Goal: Task Accomplishment & Management: Manage account settings

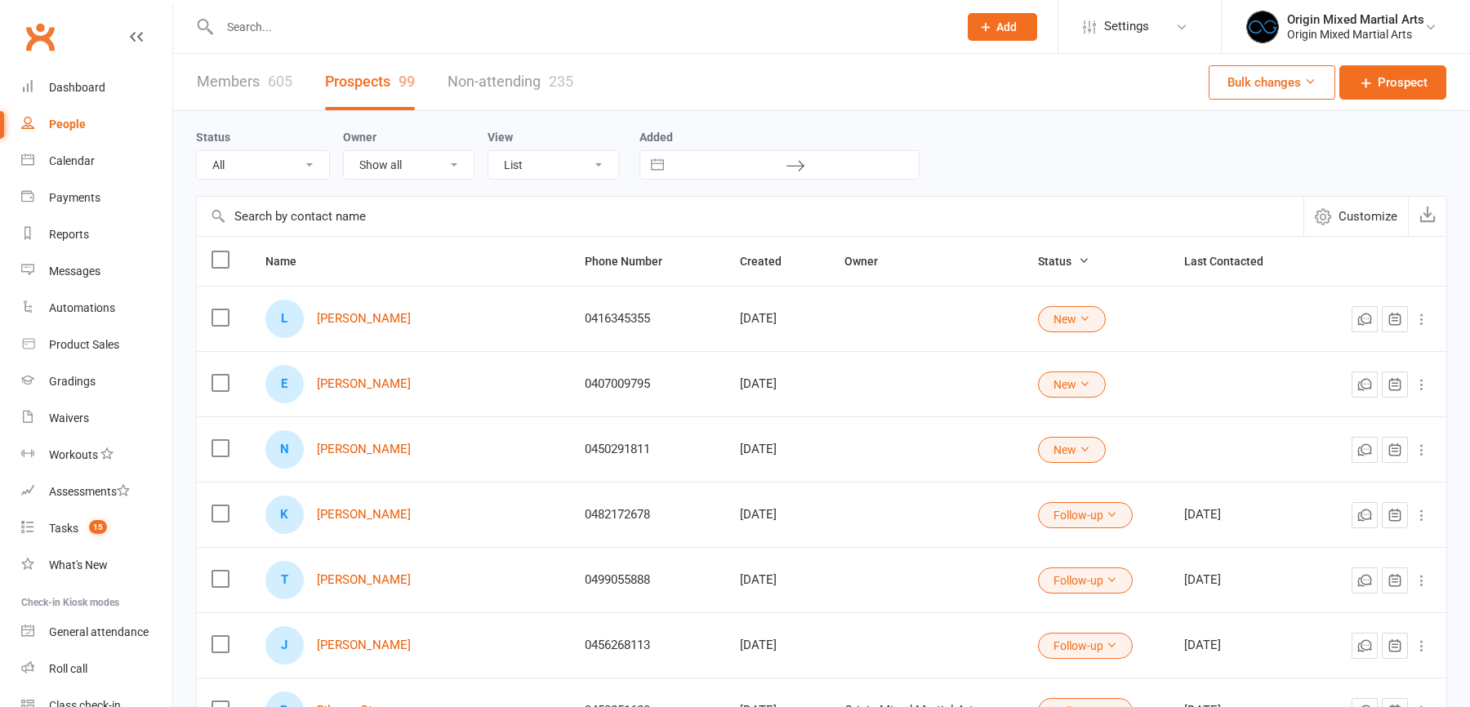
select select "100"
click at [61, 229] on div "Reports" at bounding box center [69, 234] width 40 height 13
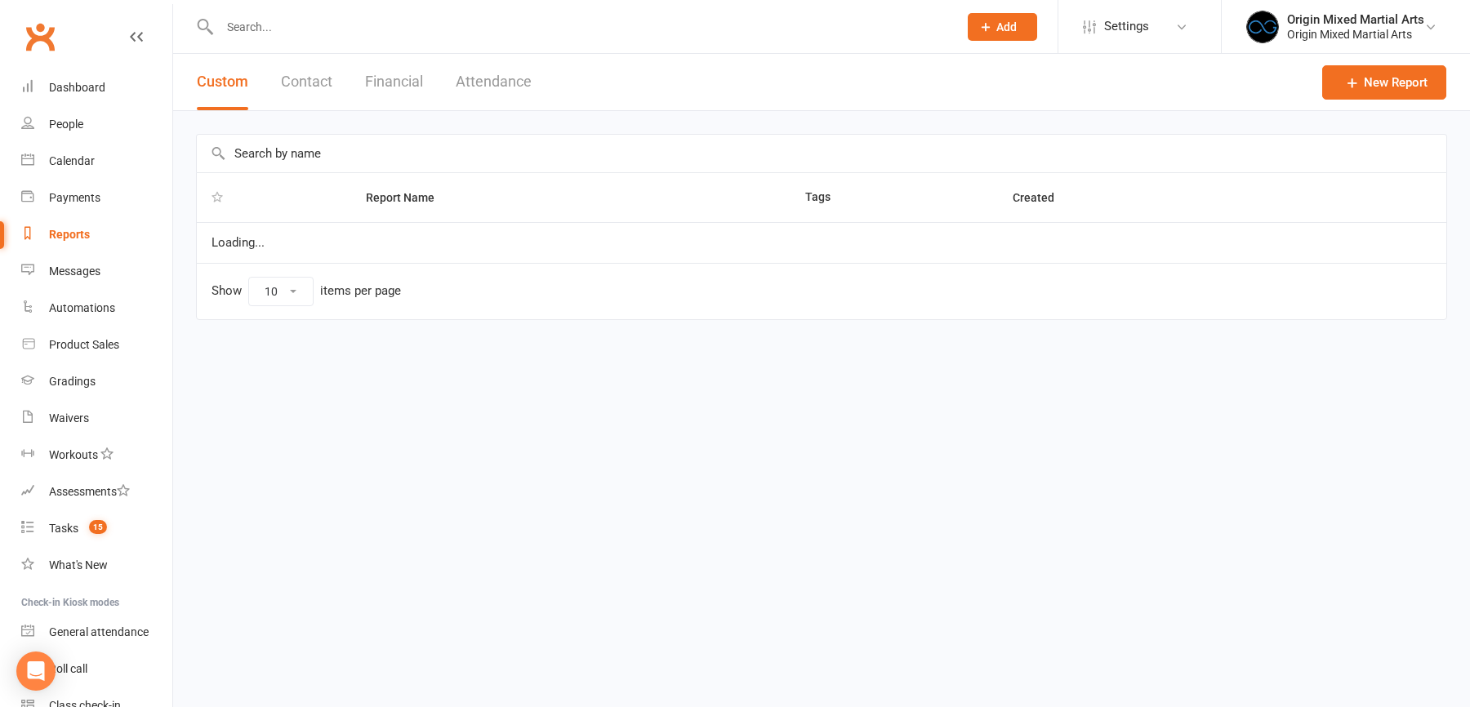
select select "50"
click at [390, 71] on button "Financial" at bounding box center [394, 82] width 58 height 56
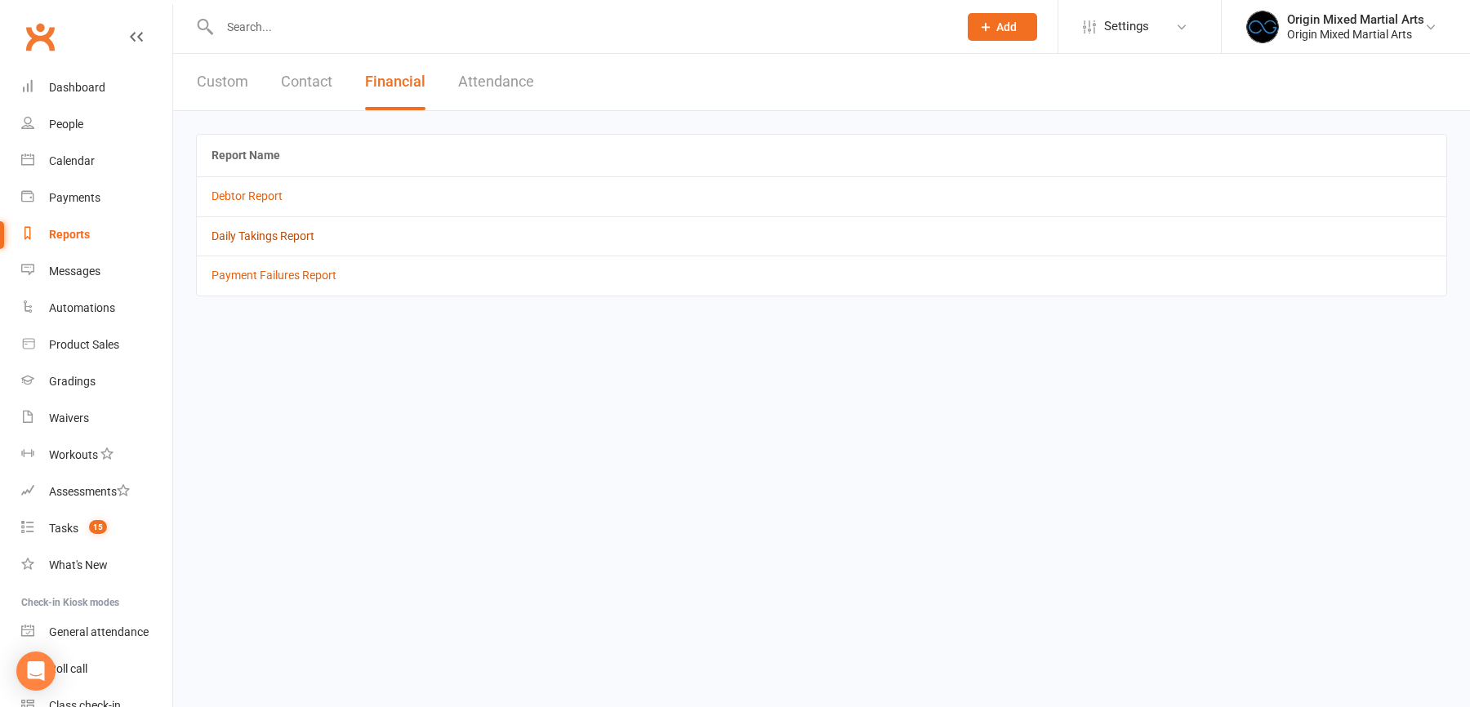
click at [293, 236] on link "Daily Takings Report" at bounding box center [262, 235] width 103 height 13
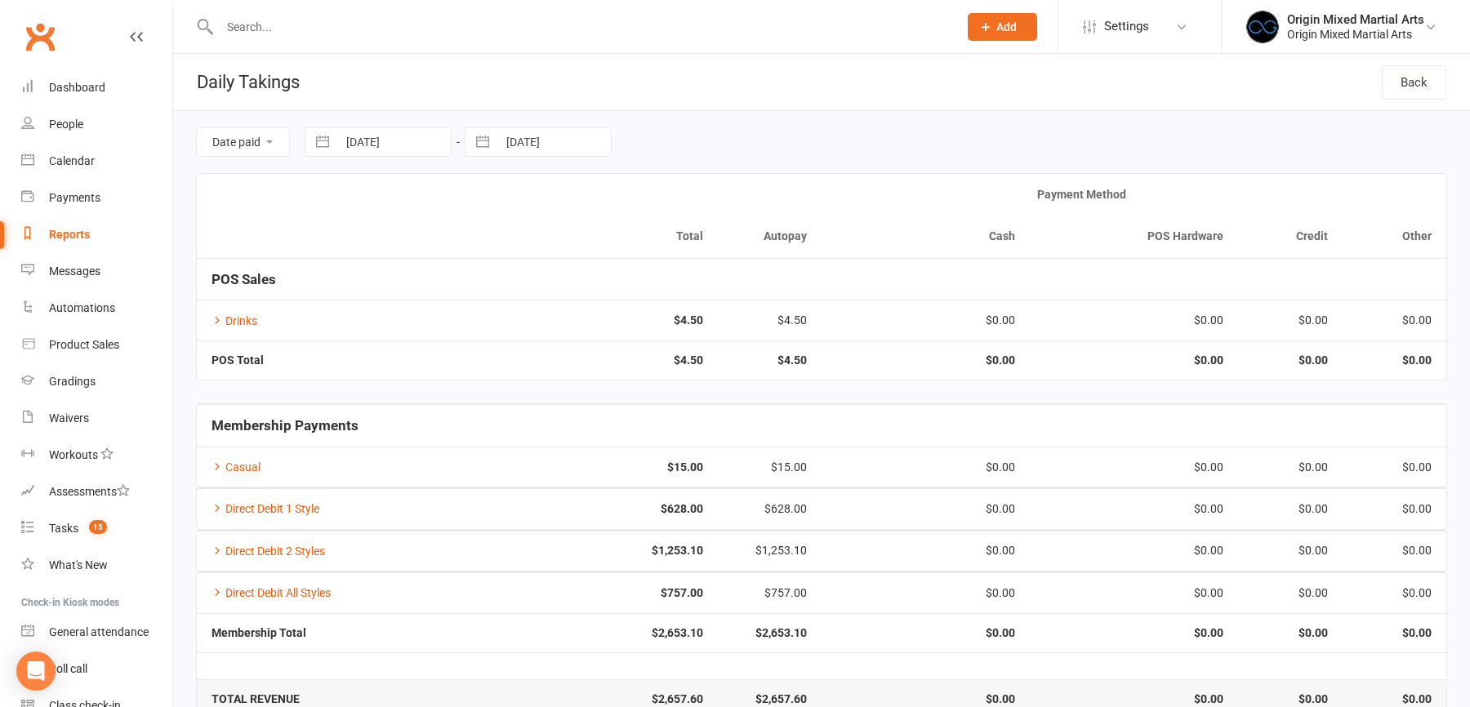
click at [415, 135] on input "14 Aug 2025" at bounding box center [394, 142] width 114 height 28
select select "6"
select select "2025"
select select "7"
select select "2025"
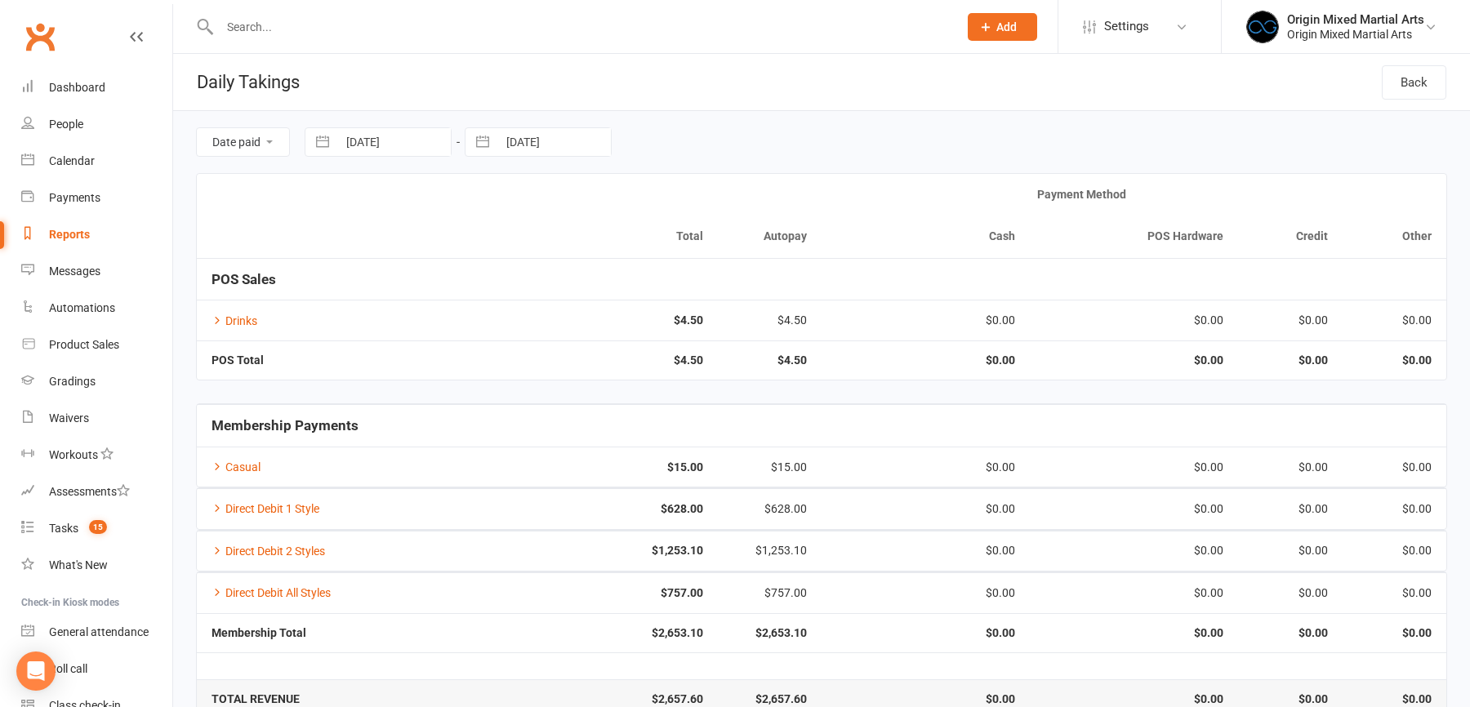
select select "8"
select select "2025"
click at [399, 332] on td "12" at bounding box center [403, 330] width 32 height 31
type input "12 Aug 2025"
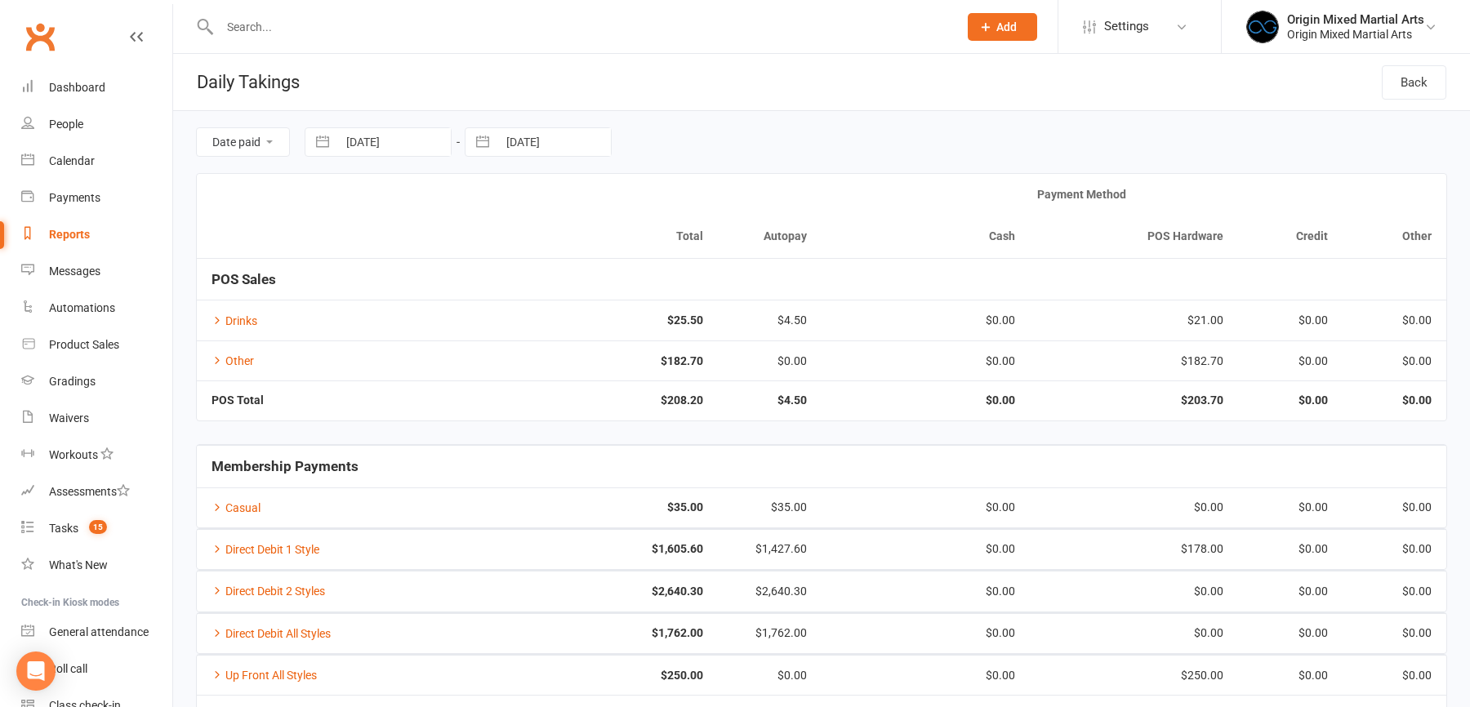
click at [512, 157] on div "Date paid Due date 12 Aug 2025 Navigate forward to interact with the calendar a…" at bounding box center [821, 142] width 1251 height 62
select select "6"
select select "2025"
select select "7"
select select "2025"
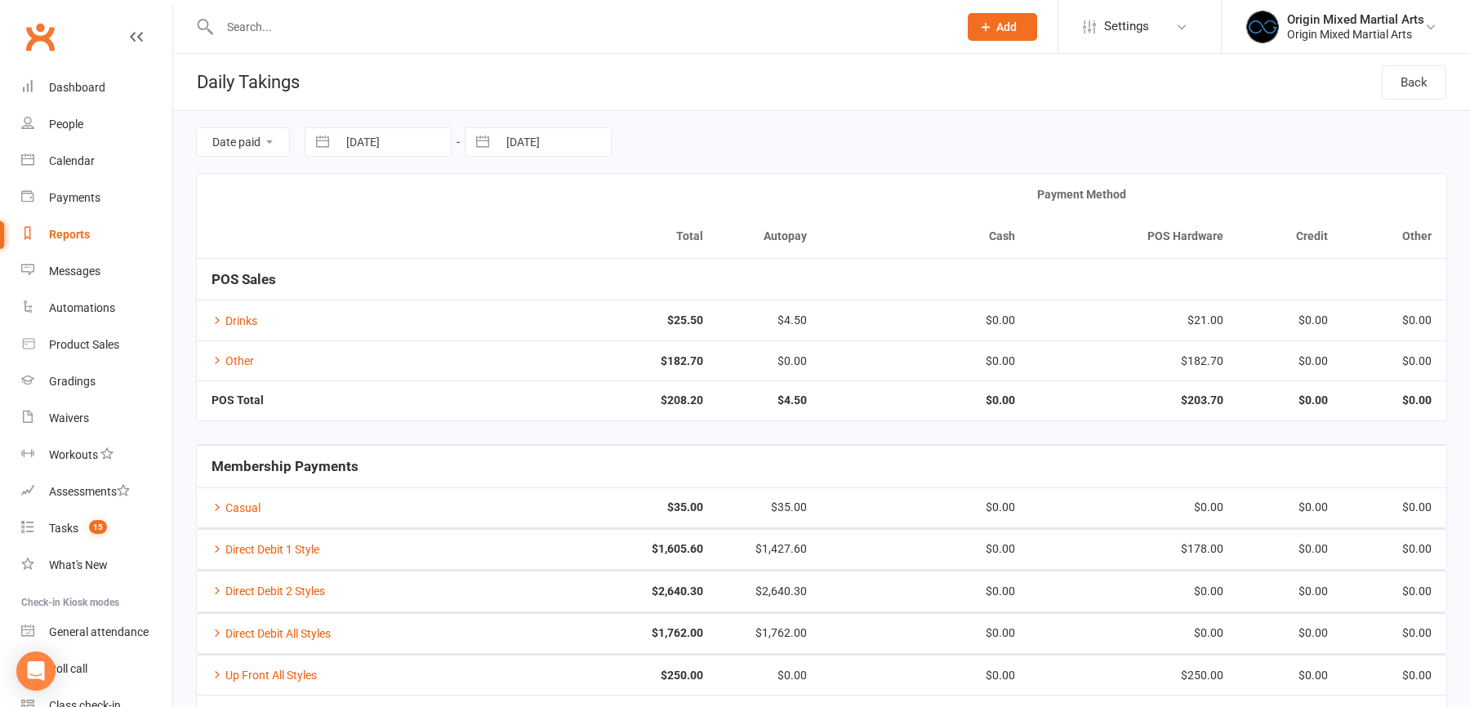
select select "8"
select select "2025"
click at [519, 142] on input "14 Aug 2025" at bounding box center [554, 142] width 114 height 28
click at [568, 334] on td "12" at bounding box center [563, 330] width 32 height 31
type input "12 Aug 2025"
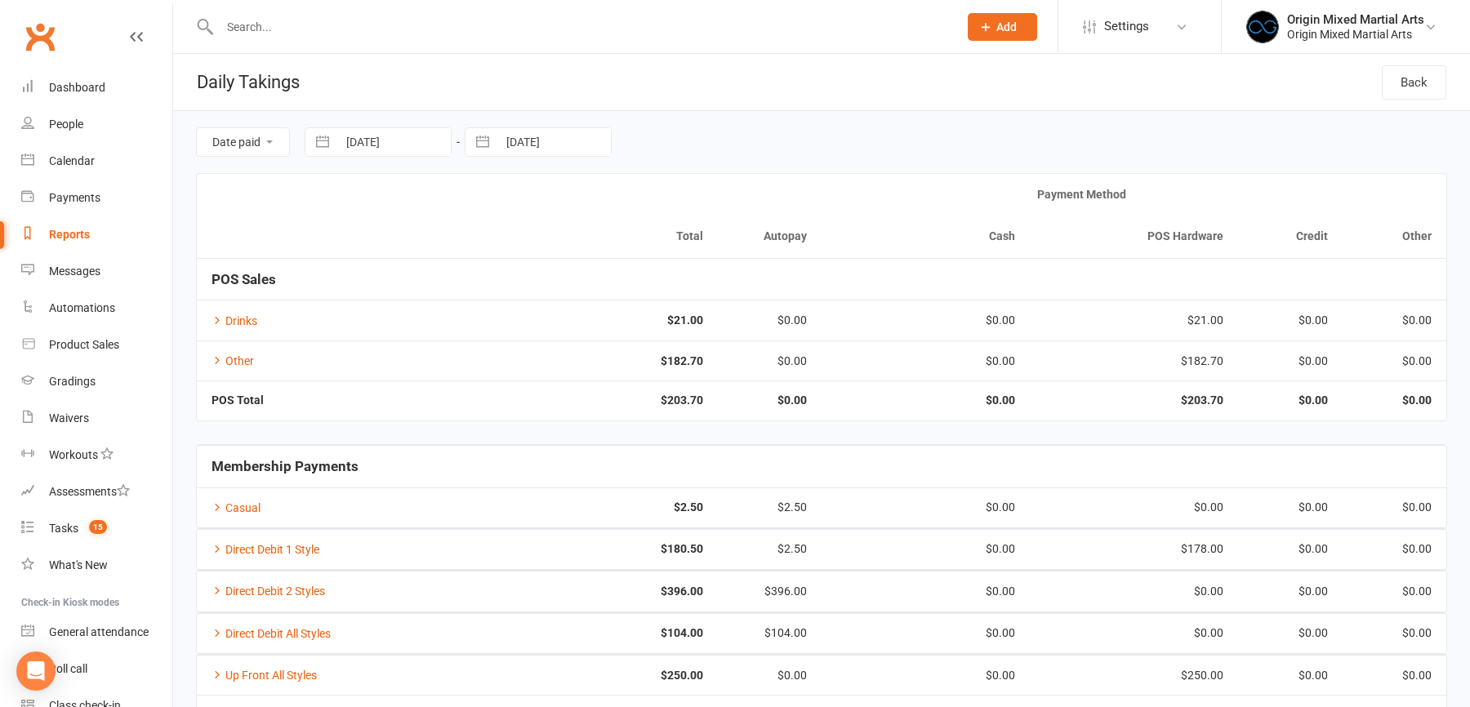
scroll to position [109, 0]
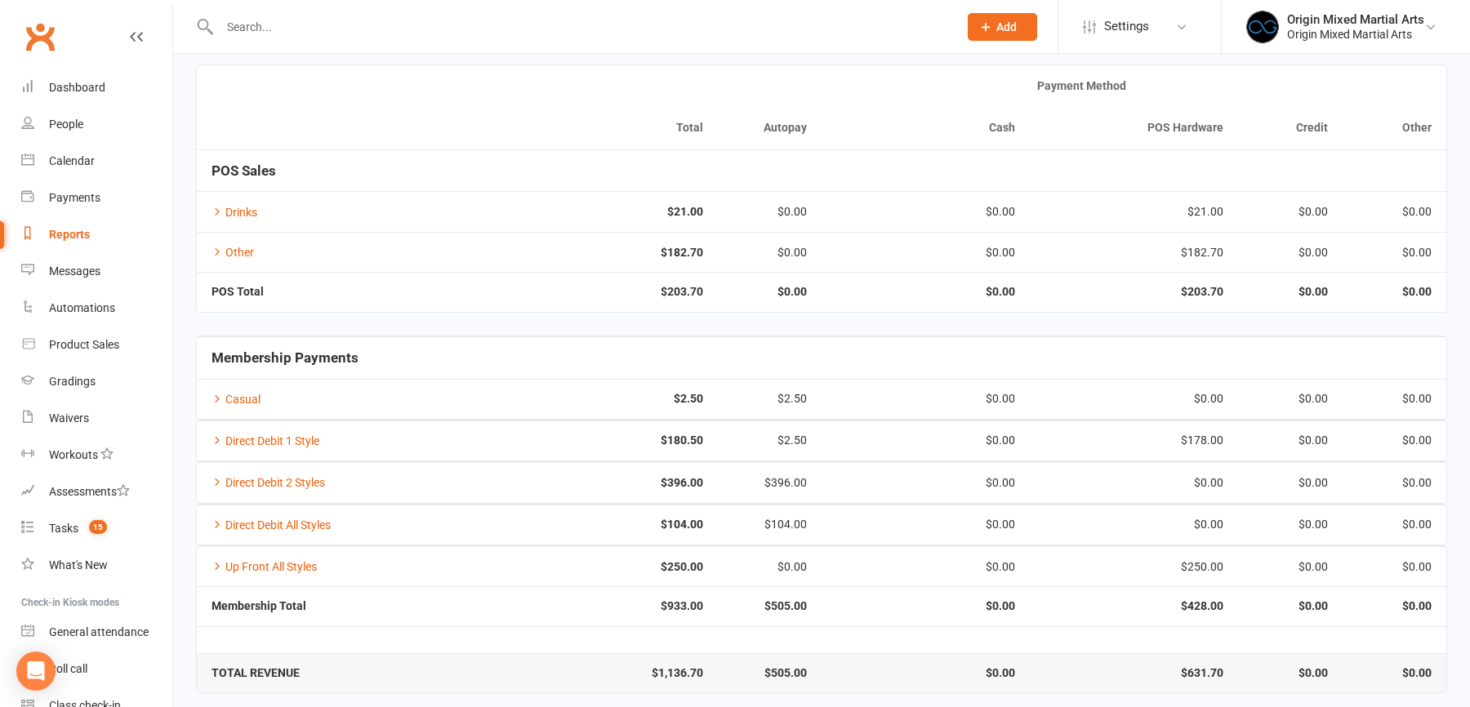
click at [227, 24] on input "text" at bounding box center [581, 27] width 732 height 23
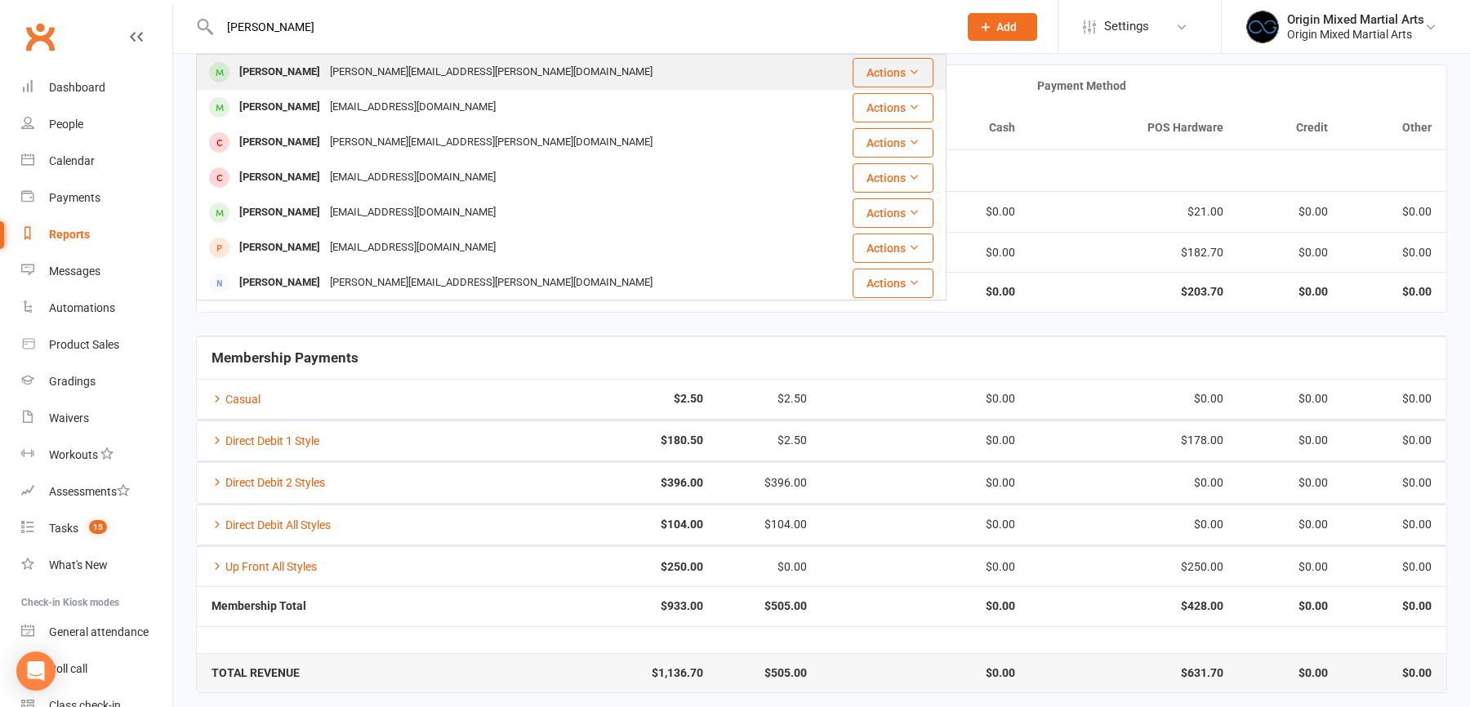
type input "alan ste"
click at [325, 64] on div "Alan.a.stewart.2019@gmail.com" at bounding box center [491, 72] width 332 height 24
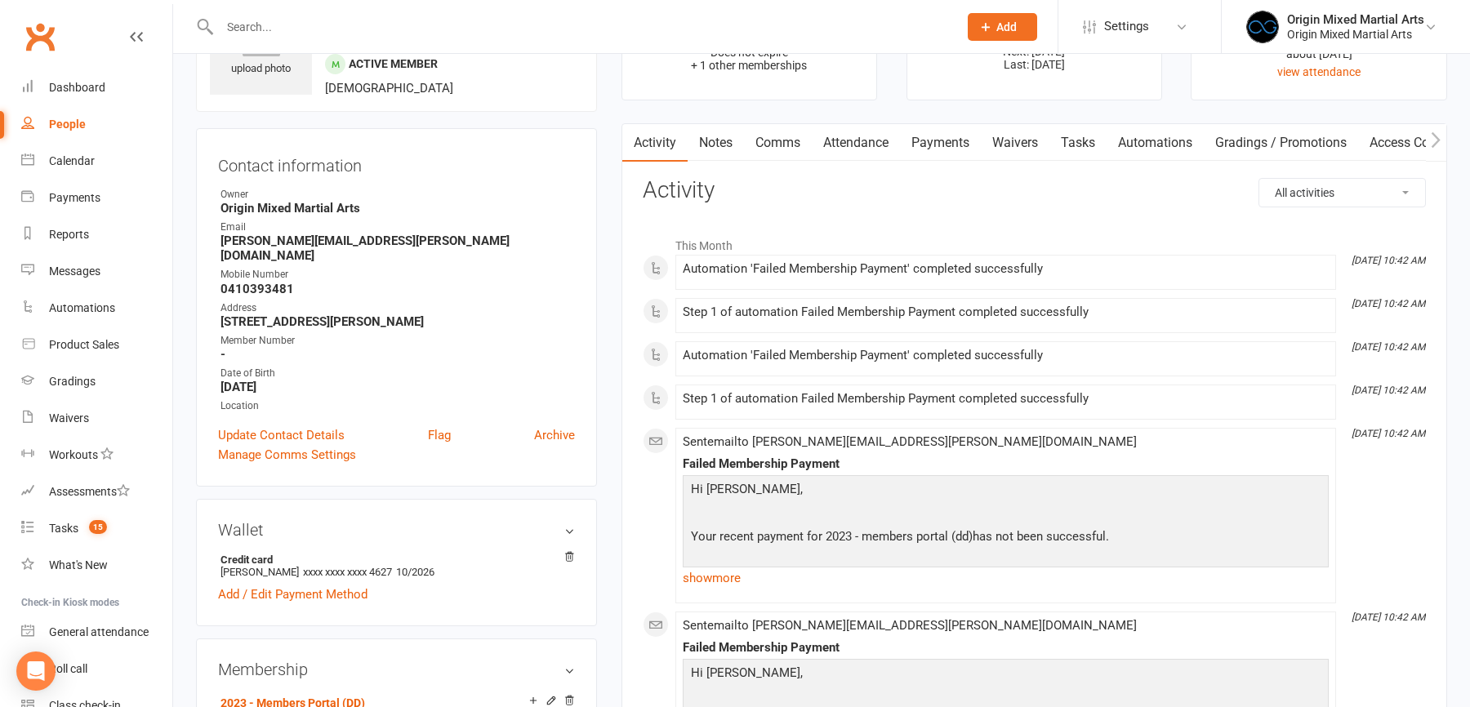
scroll to position [96, 0]
click at [51, 131] on div "People" at bounding box center [67, 124] width 37 height 13
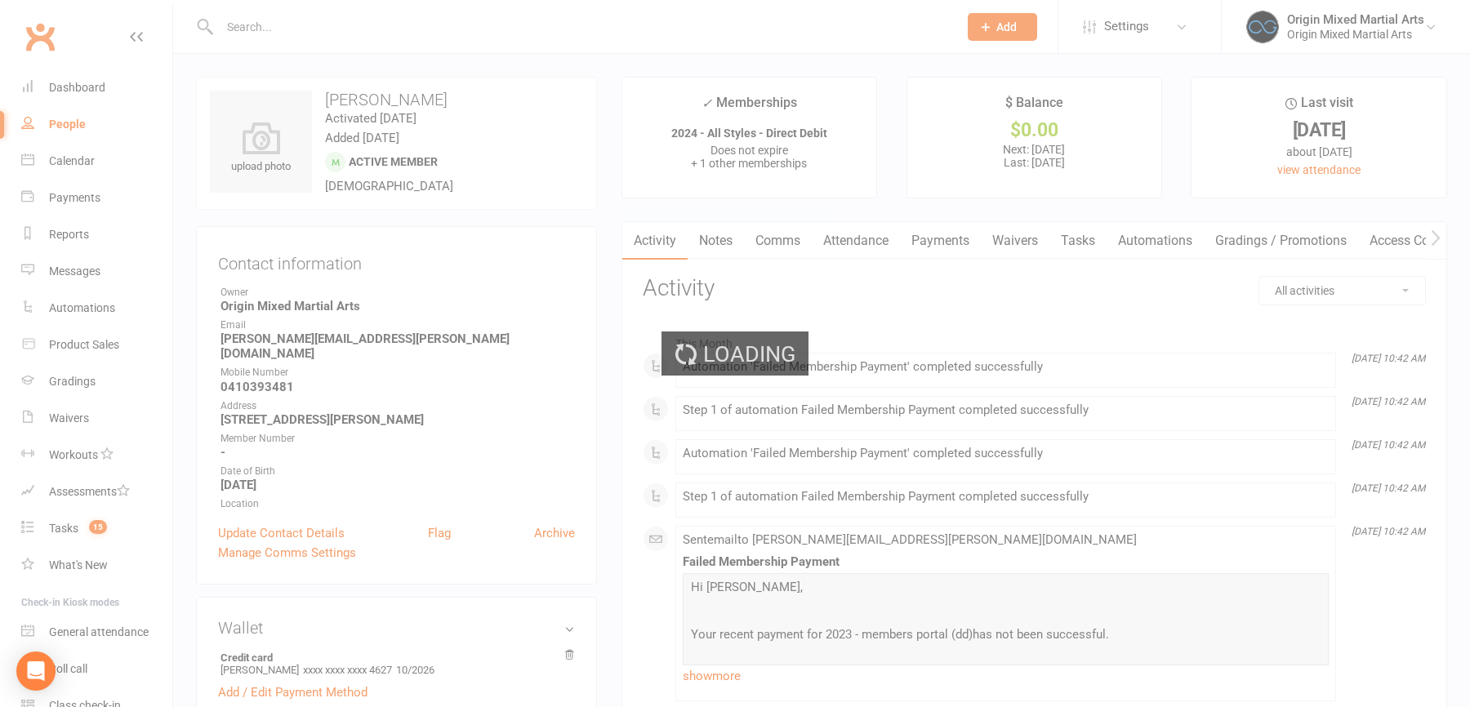
select select "100"
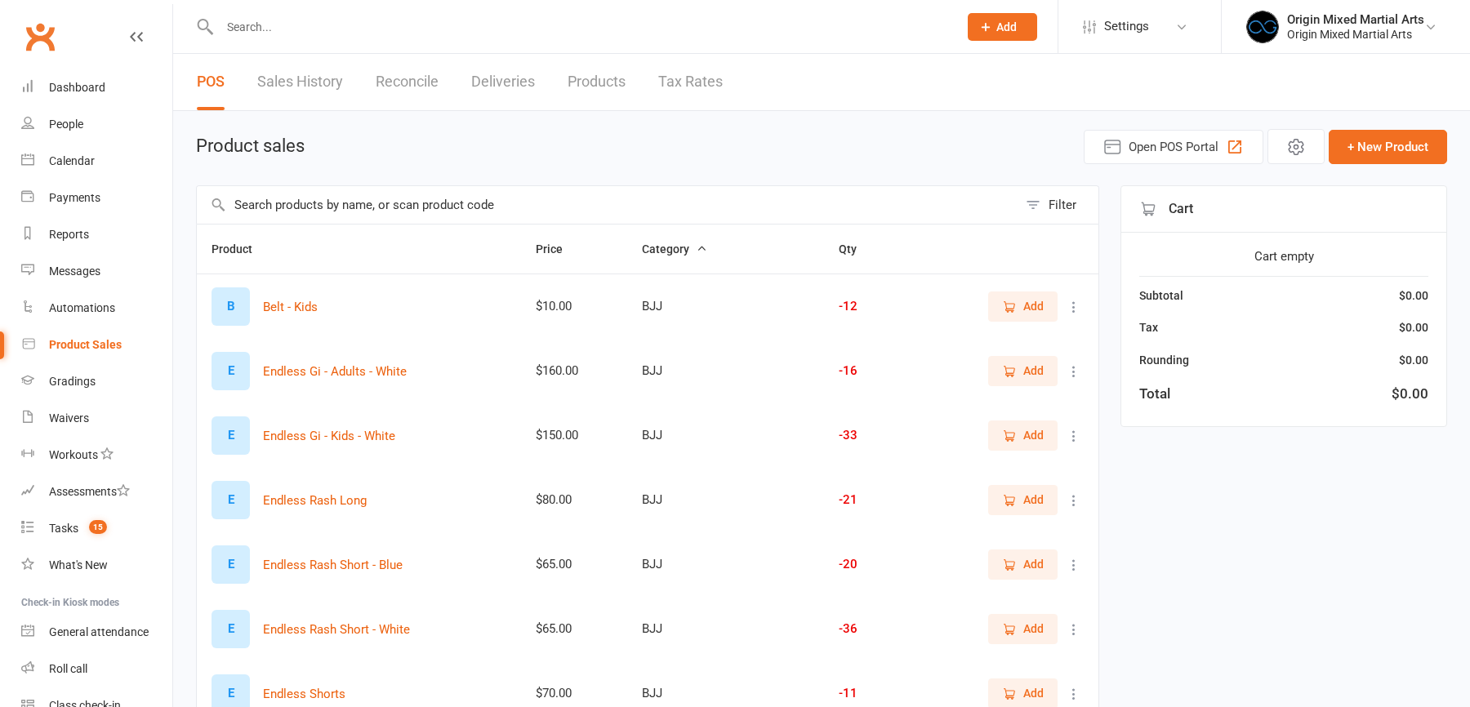
click at [662, 209] on input "text" at bounding box center [607, 205] width 821 height 38
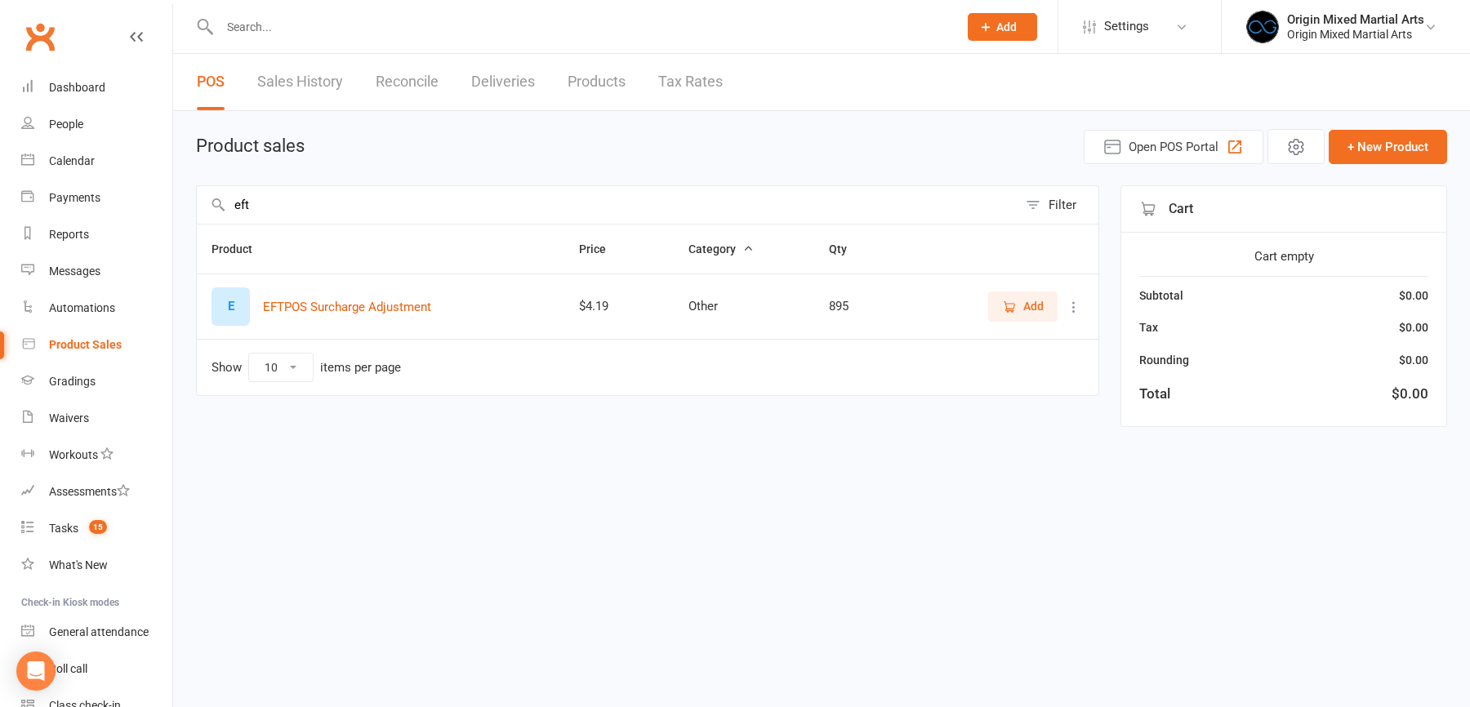
type input "eft"
click at [1076, 306] on icon at bounding box center [1074, 307] width 16 height 16
click at [1030, 339] on link "View / Edit" at bounding box center [1002, 336] width 162 height 33
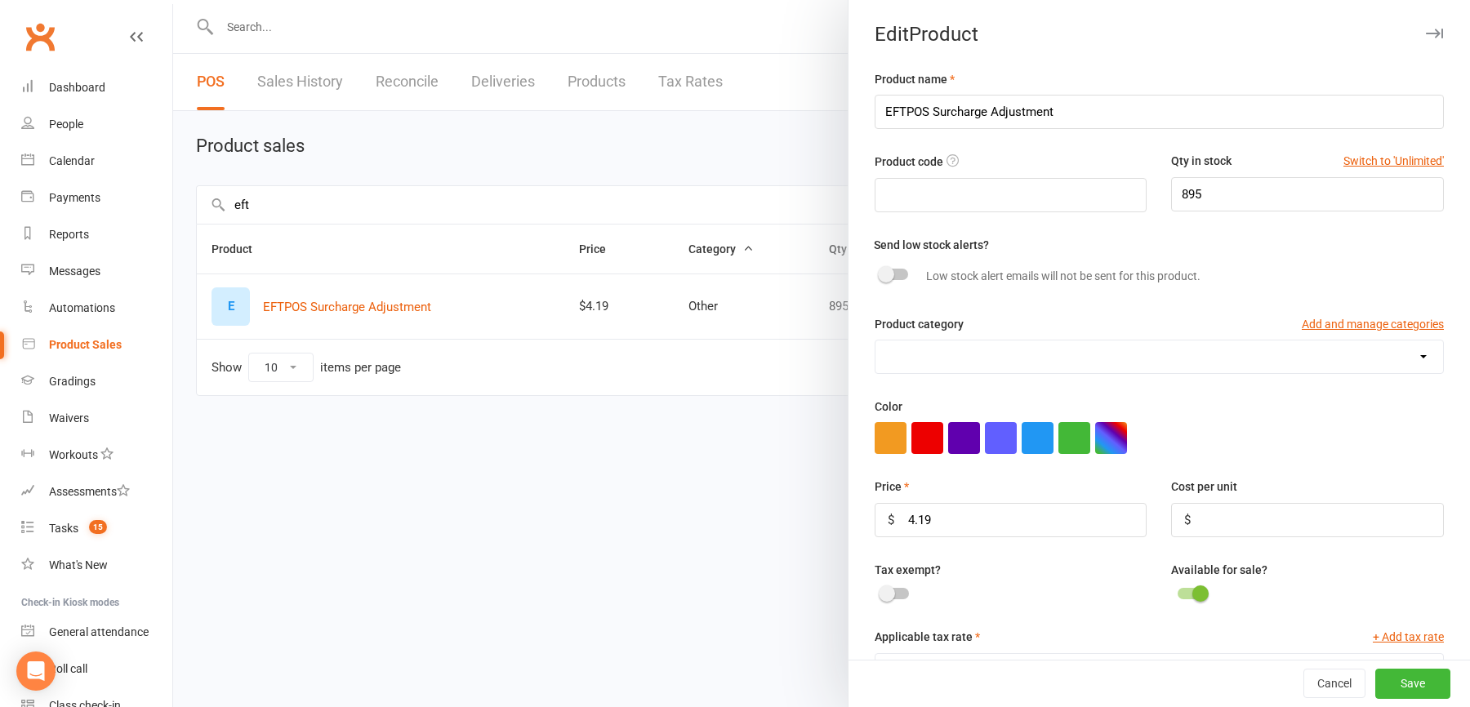
select select "2536"
select select "1027"
drag, startPoint x: 933, startPoint y: 514, endPoint x: 867, endPoint y: 514, distance: 66.1
click at [868, 514] on div "Price $ 4.19" at bounding box center [1010, 507] width 297 height 60
type input "35.18"
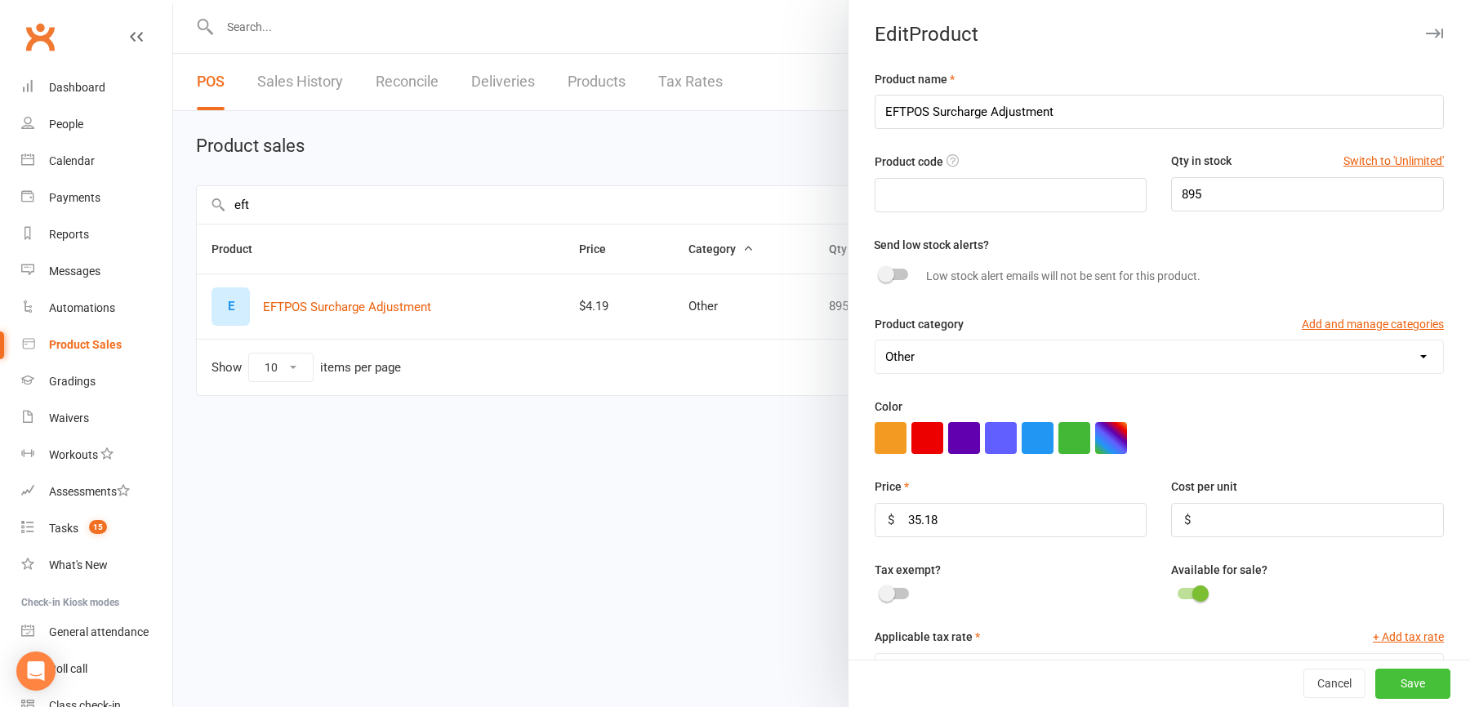
click at [1400, 671] on button "Save" at bounding box center [1412, 684] width 75 height 29
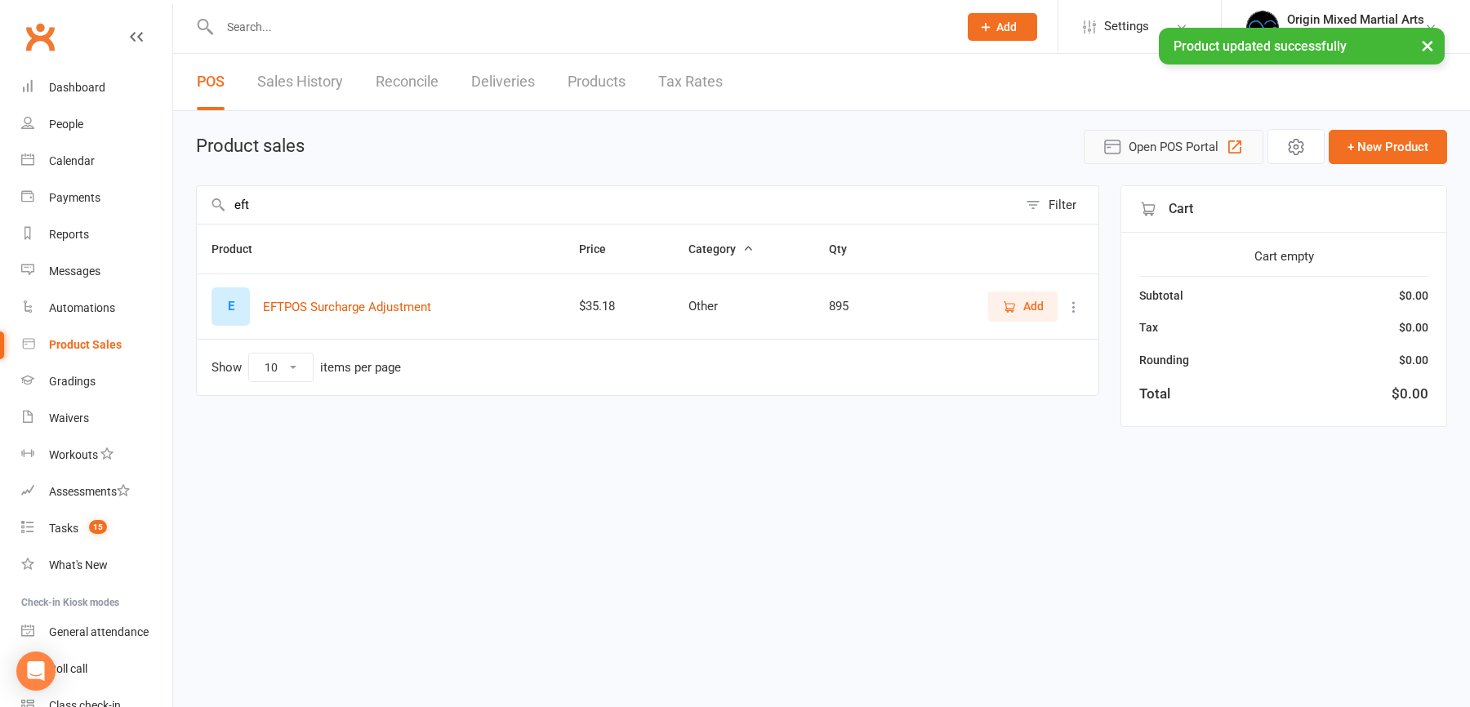
click at [1175, 140] on span "Open POS Portal" at bounding box center [1174, 147] width 90 height 20
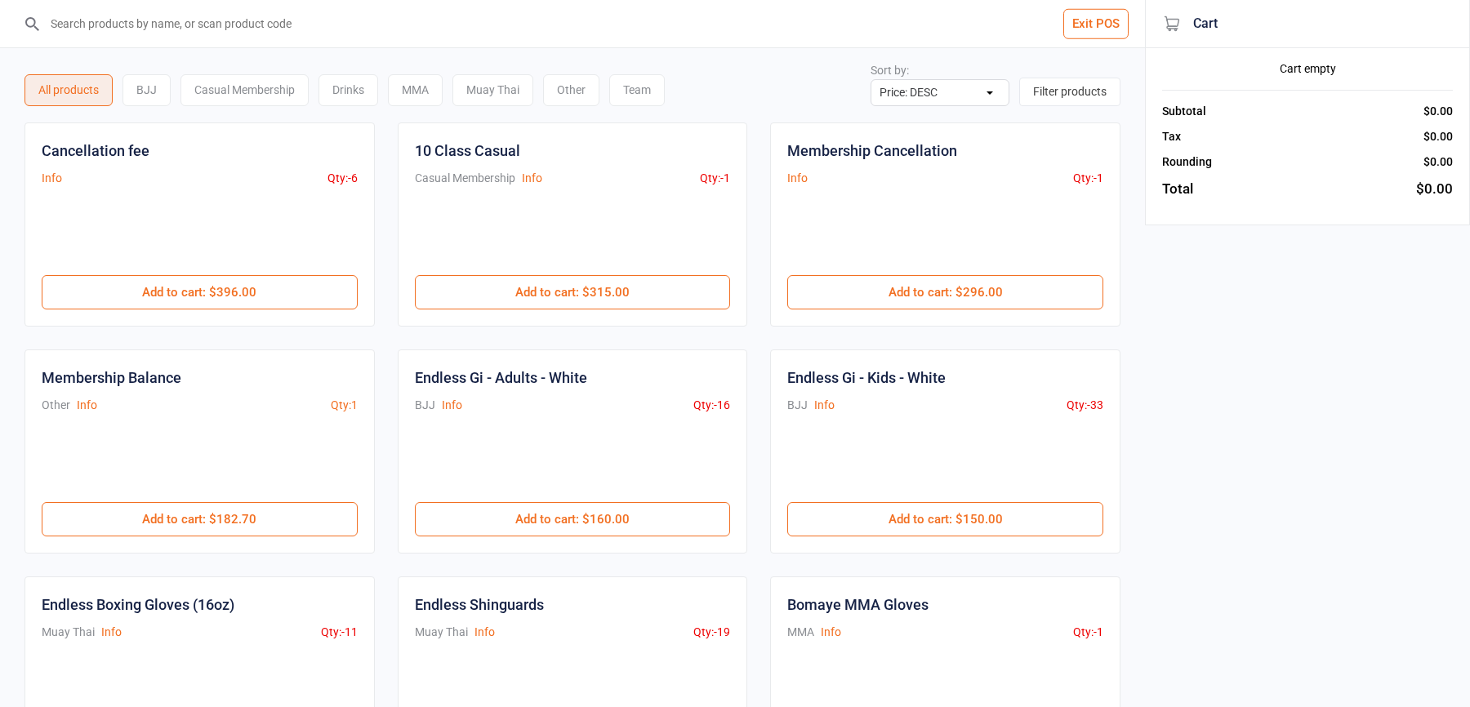
select select "price-desc"
click at [287, 22] on input "search" at bounding box center [582, 23] width 1080 height 47
type input "w"
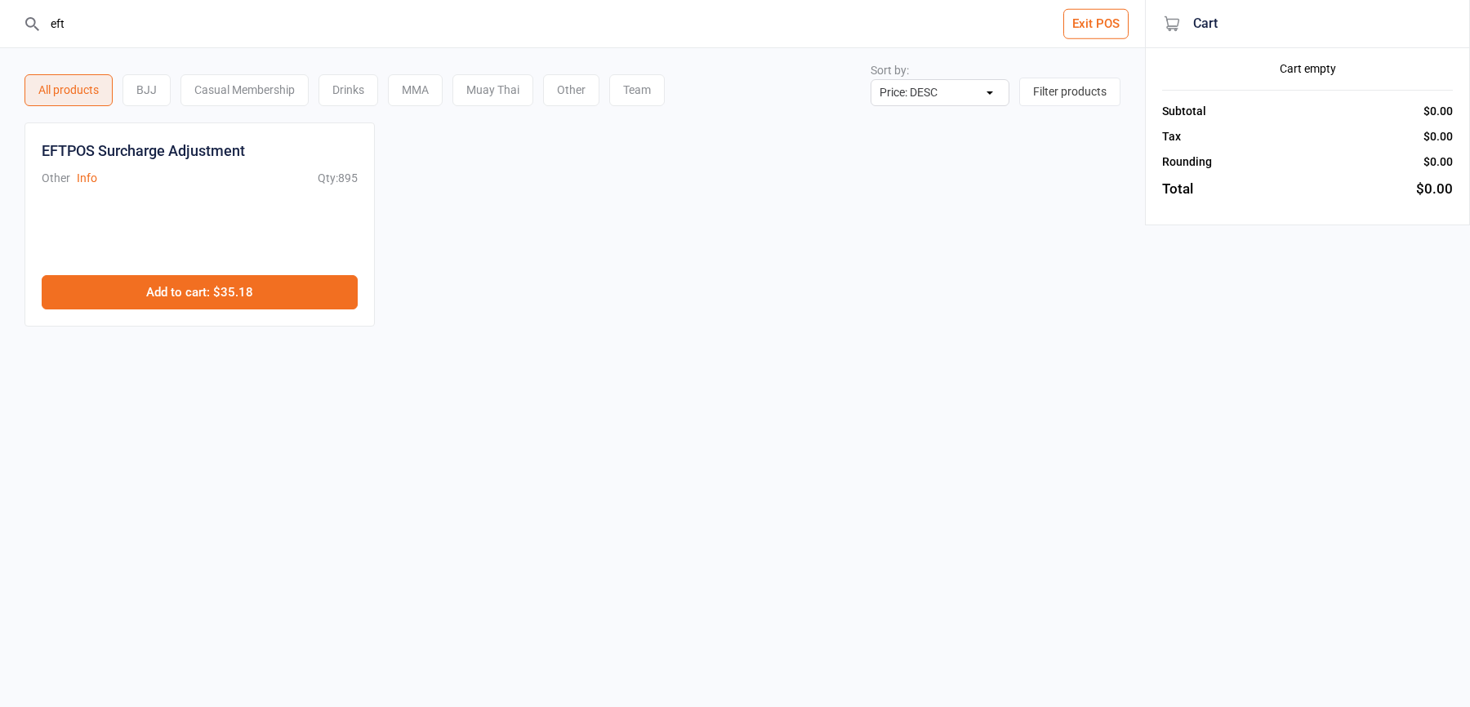
type input "eft"
click at [176, 305] on button "Add to cart : $35.18" at bounding box center [200, 292] width 316 height 34
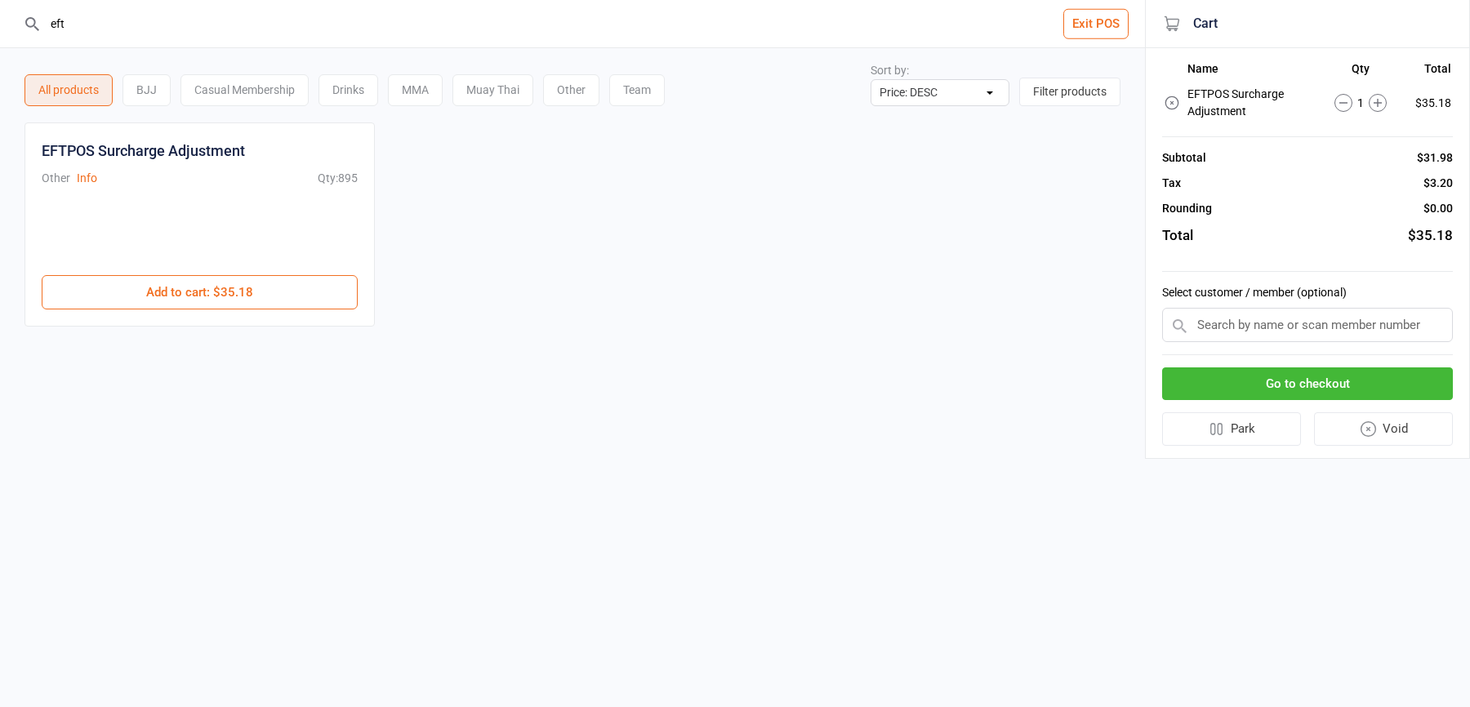
click at [1267, 375] on button "Go to checkout" at bounding box center [1307, 383] width 291 height 33
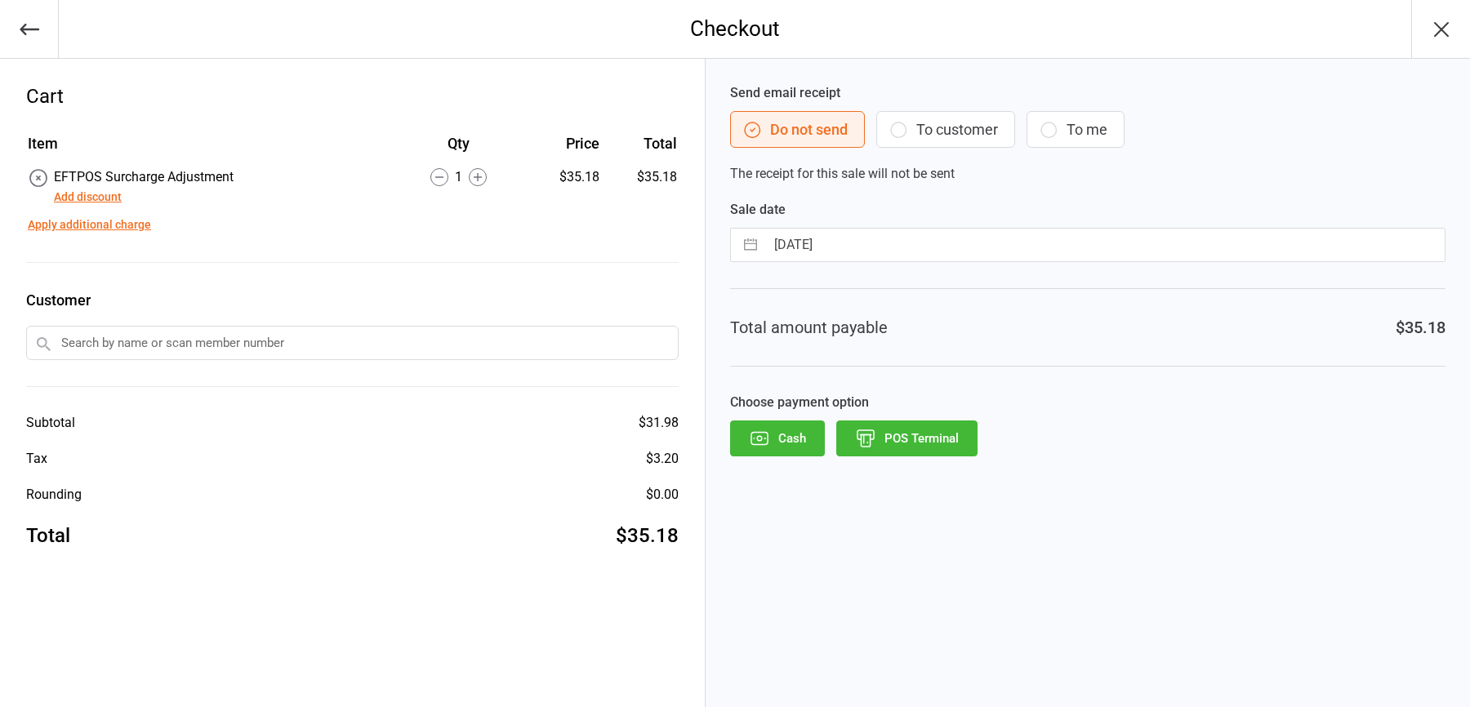
select select "6"
select select "2025"
select select "7"
select select "2025"
select select "8"
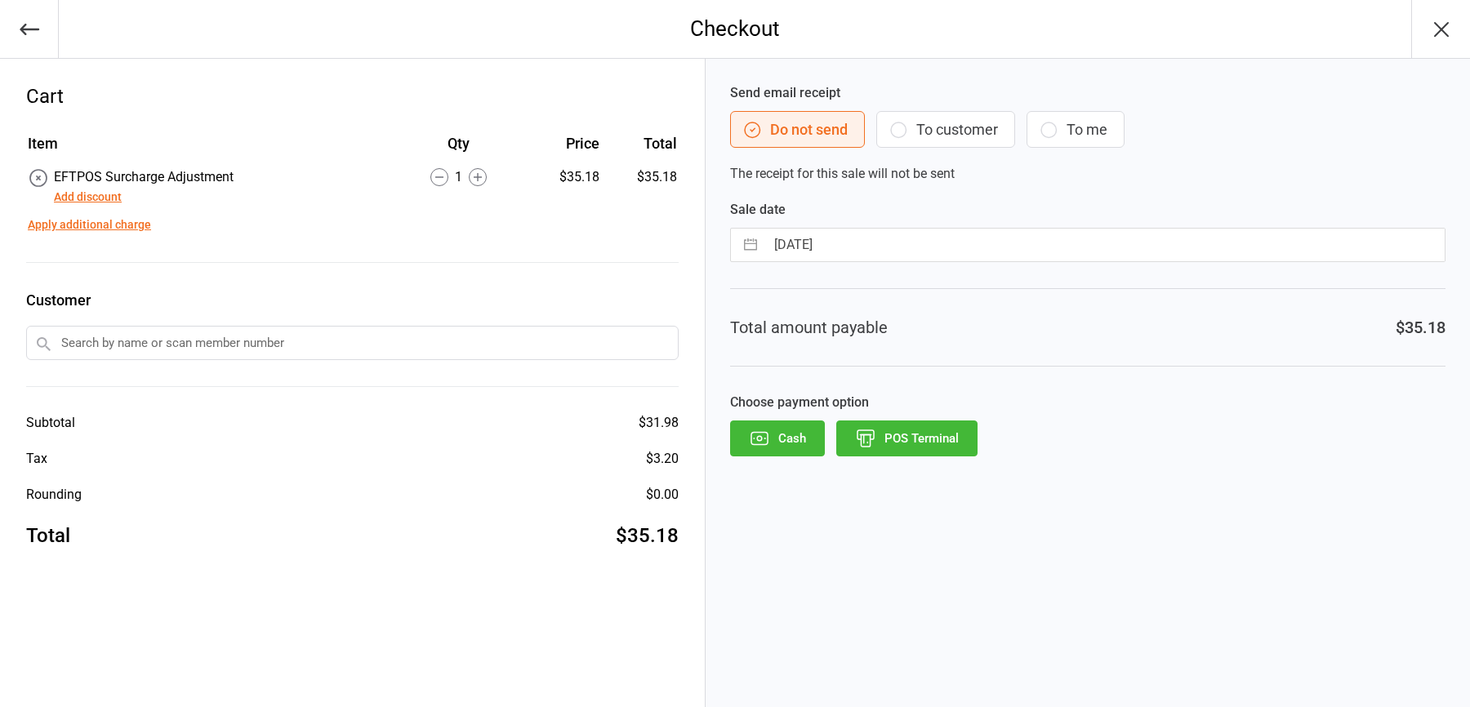
select select "2025"
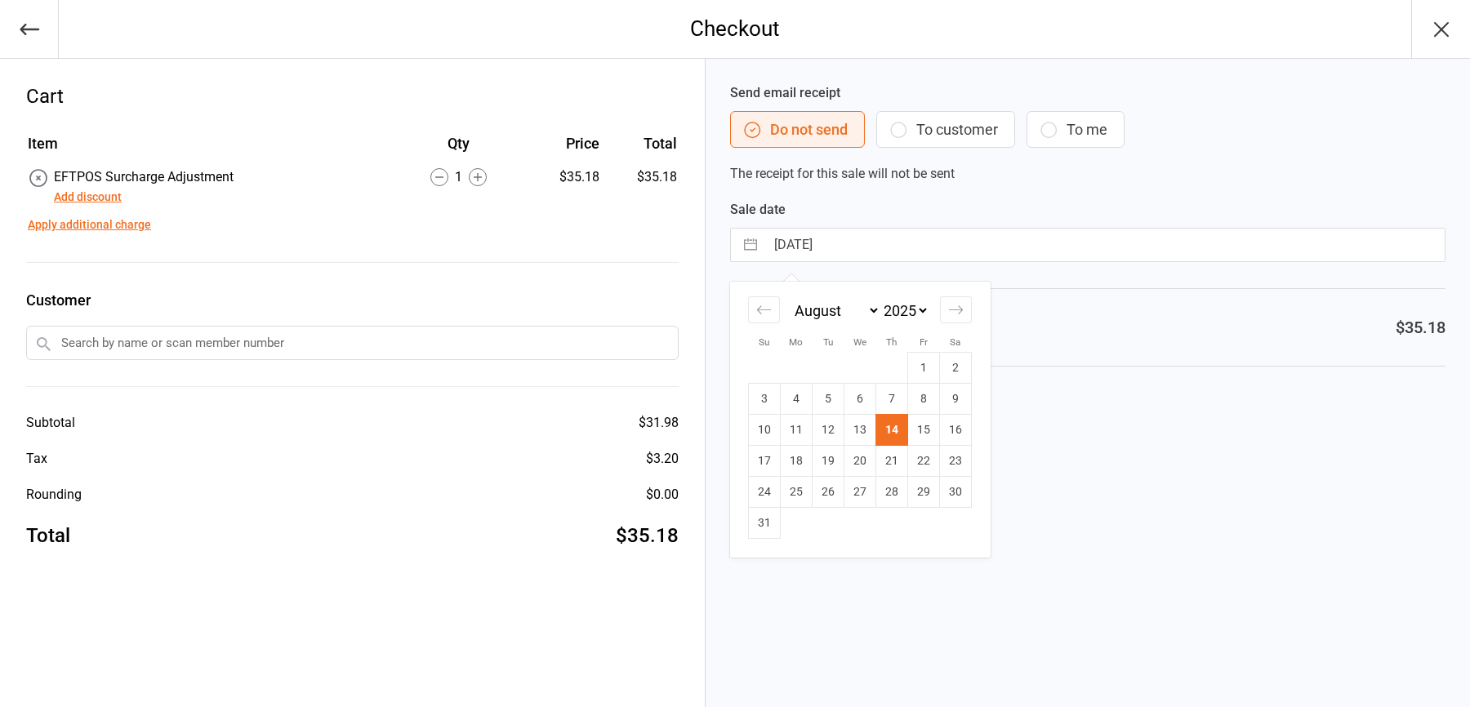
click at [837, 241] on input "14 Aug 2025" at bounding box center [1104, 245] width 679 height 33
click at [822, 438] on td "12" at bounding box center [828, 430] width 32 height 31
type input "12 Aug 2025"
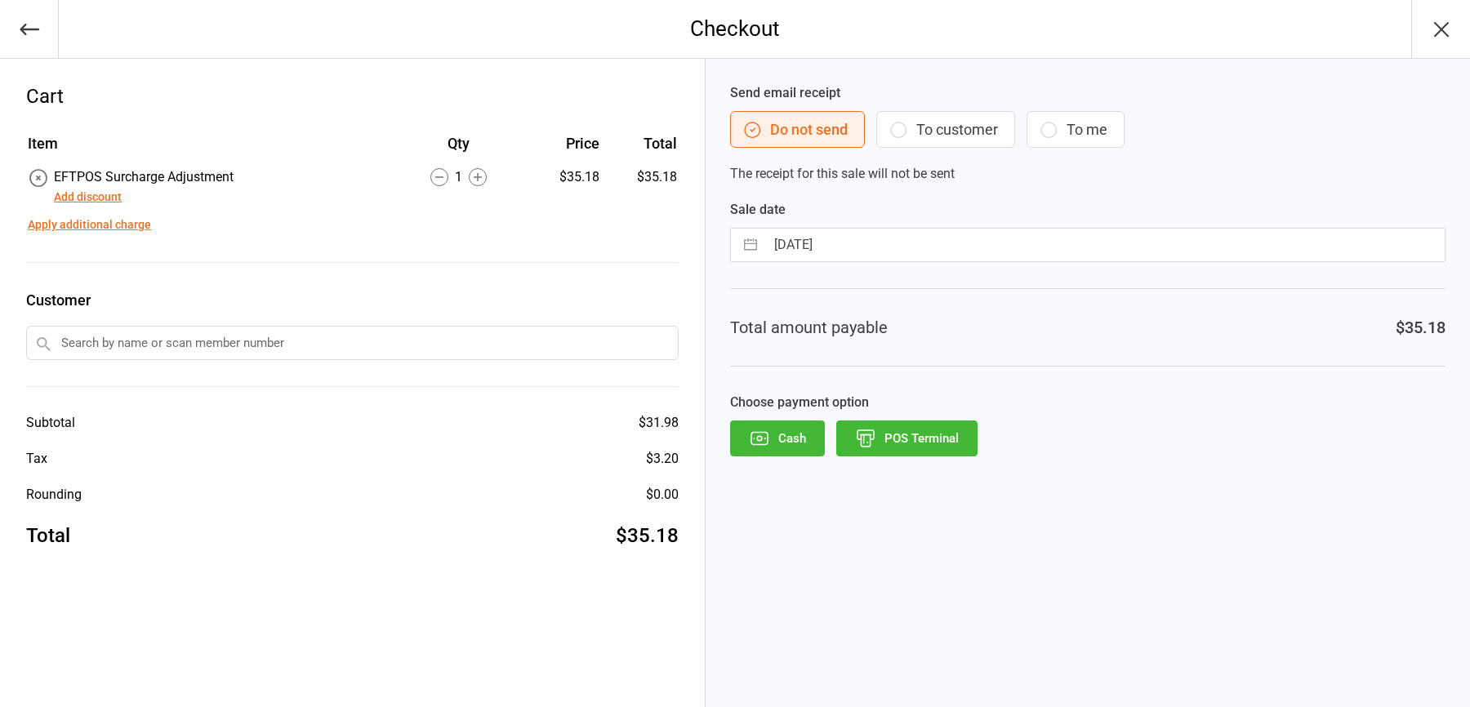
click at [885, 438] on button "POS Terminal" at bounding box center [906, 439] width 141 height 36
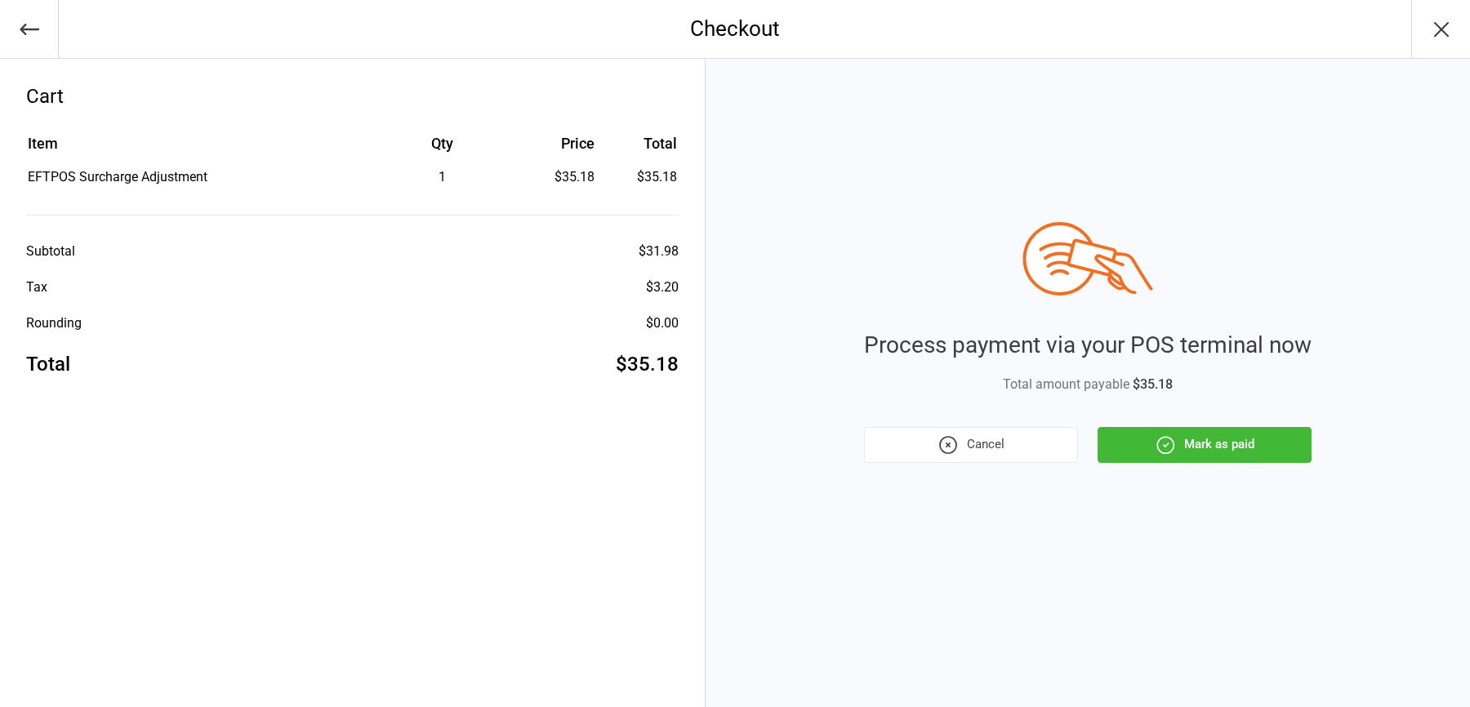
click at [1208, 449] on button "Mark as paid" at bounding box center [1204, 445] width 214 height 36
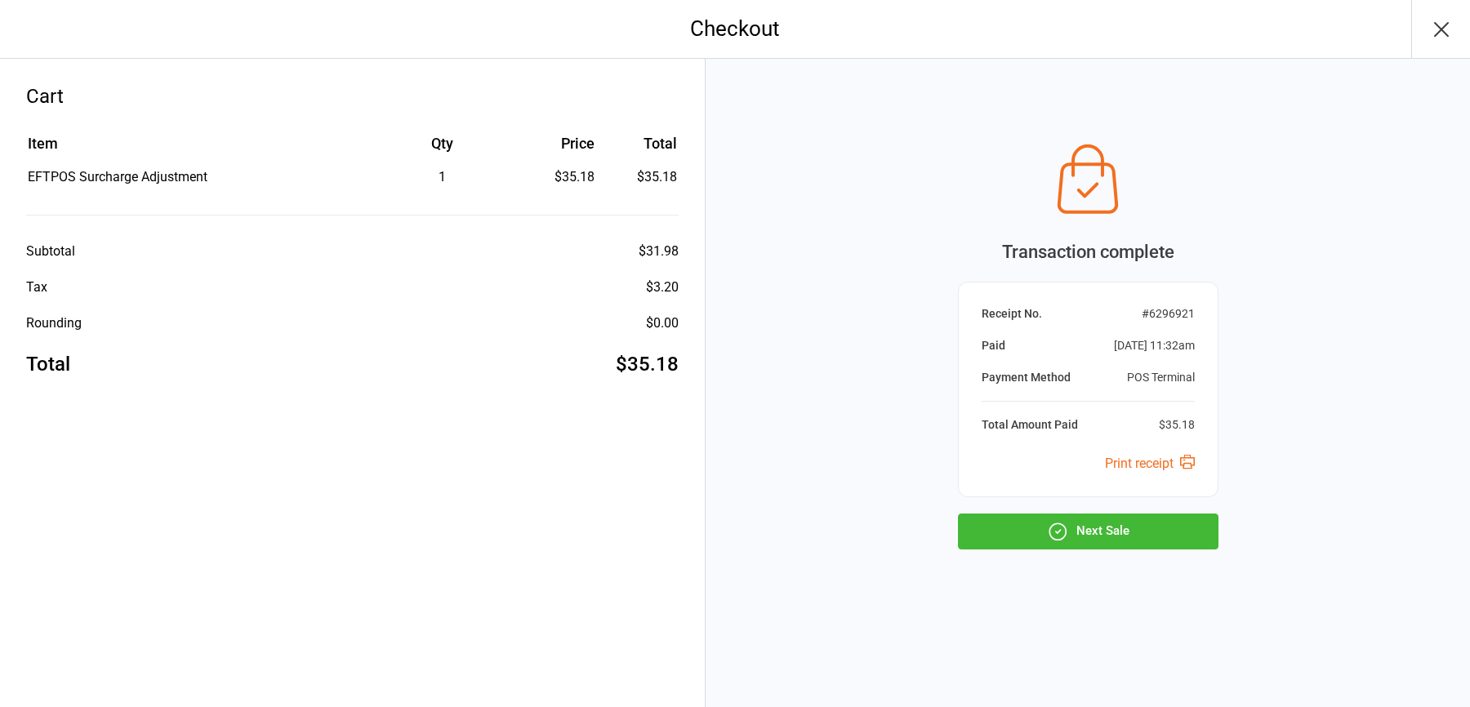
click at [1142, 515] on button "Next Sale" at bounding box center [1088, 532] width 260 height 36
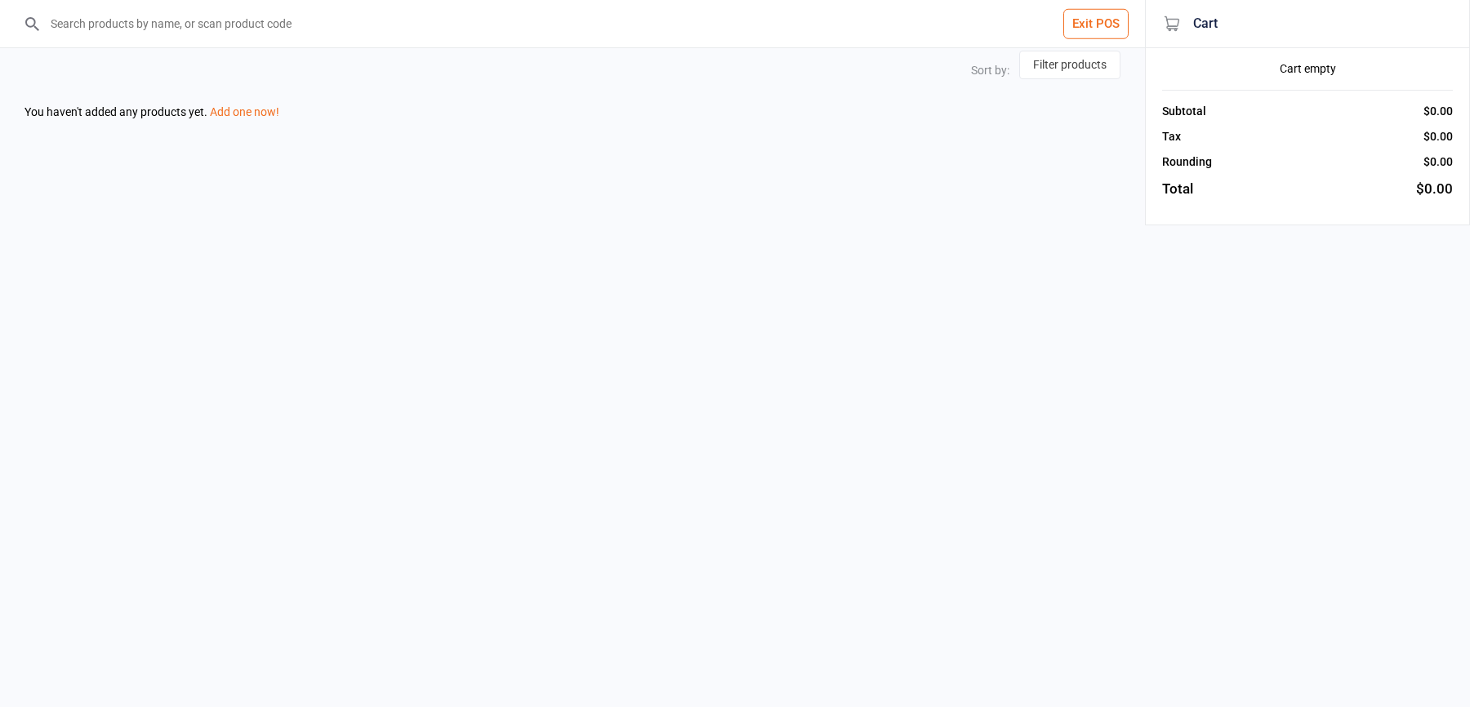
select select "price-desc"
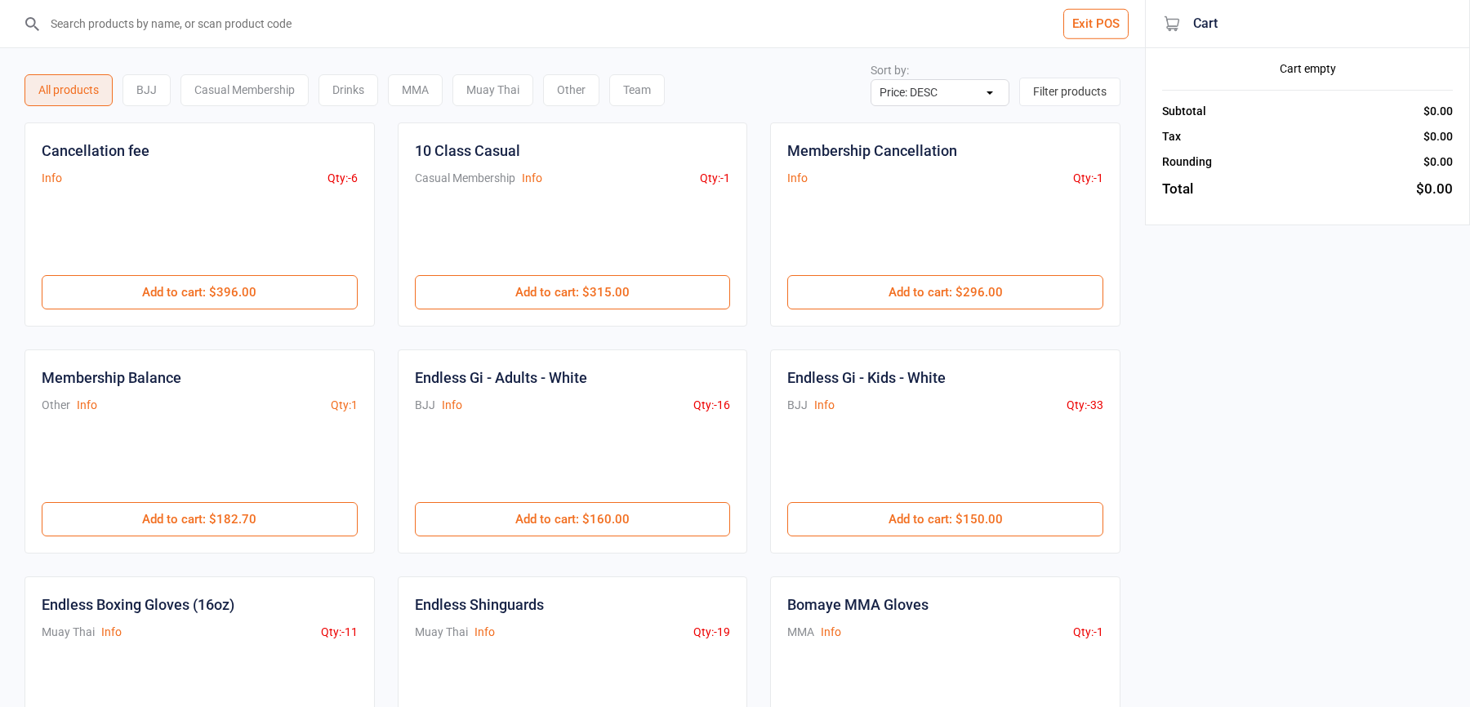
click at [1100, 32] on button "Exit POS" at bounding box center [1095, 24] width 65 height 30
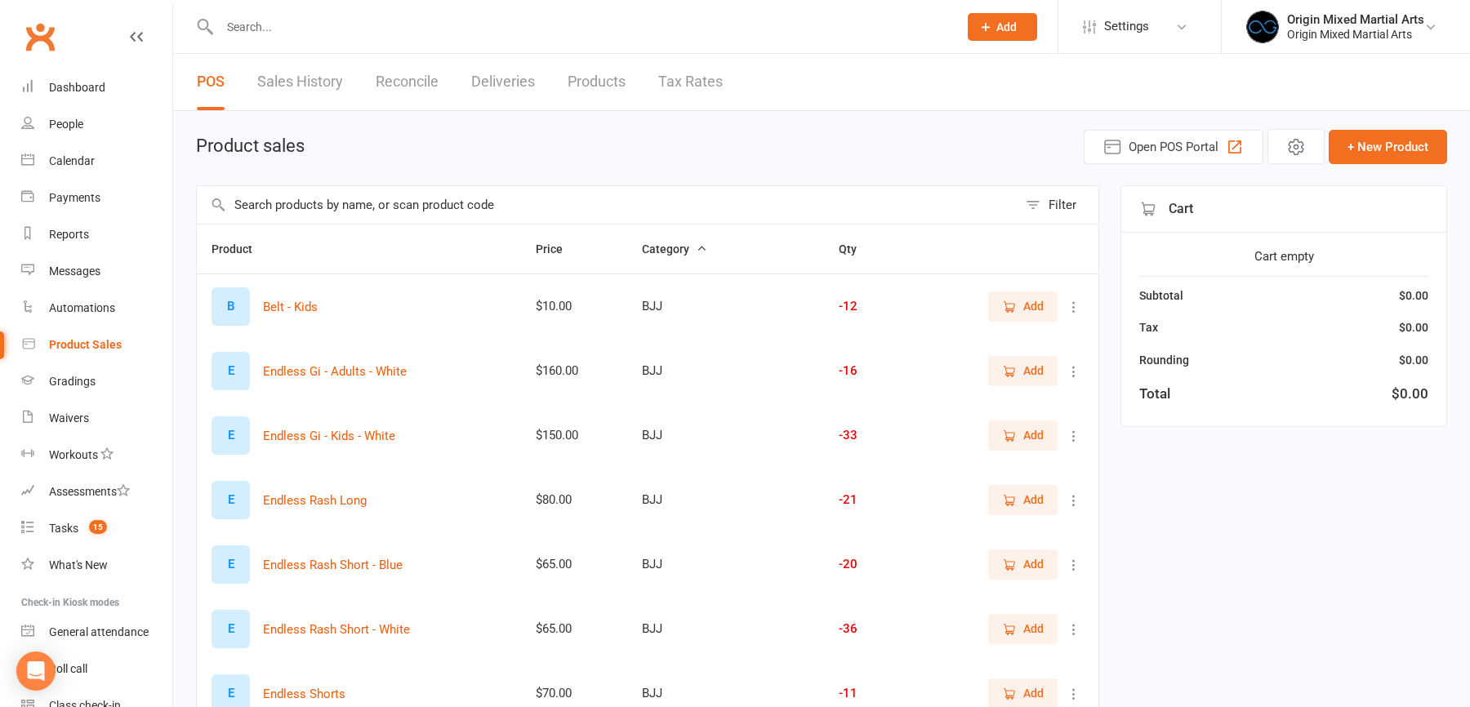
click at [409, 77] on link "Reconcile" at bounding box center [407, 82] width 63 height 56
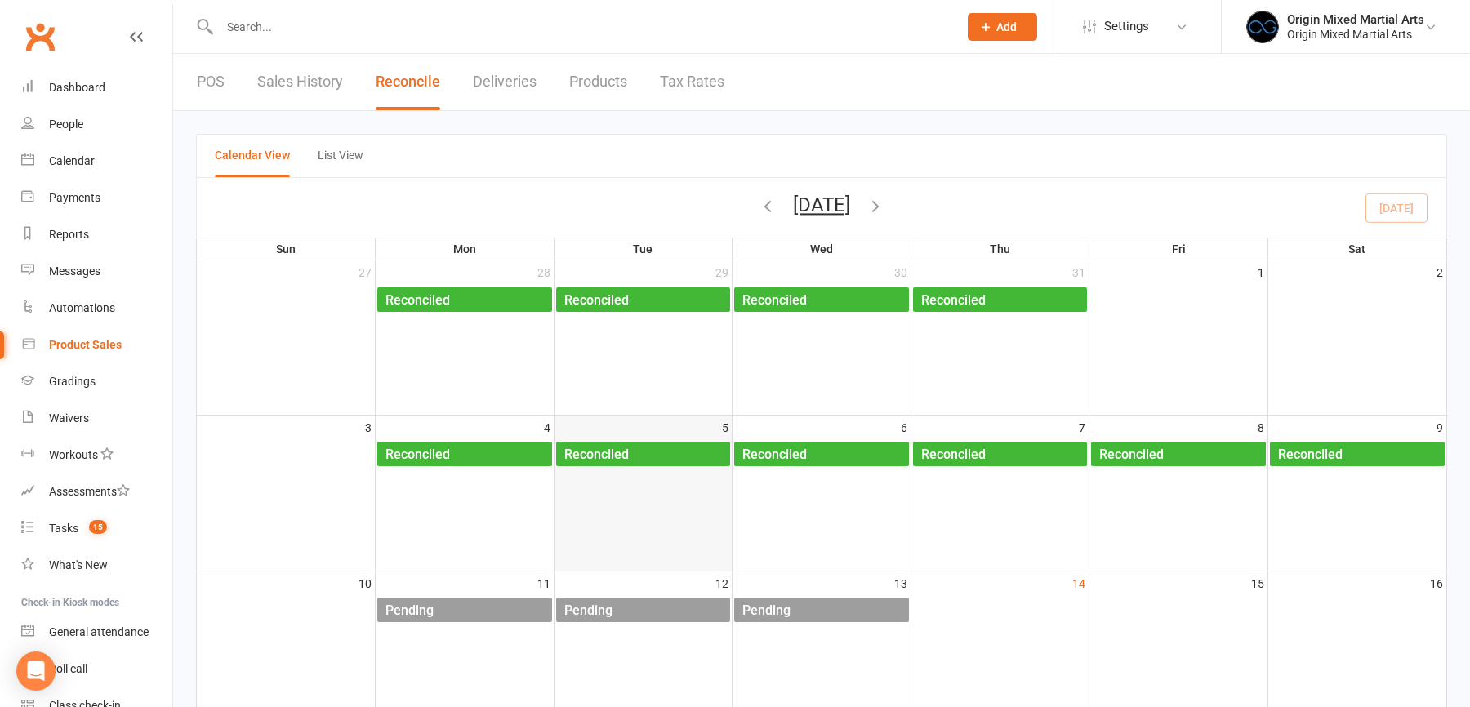
scroll to position [104, 0]
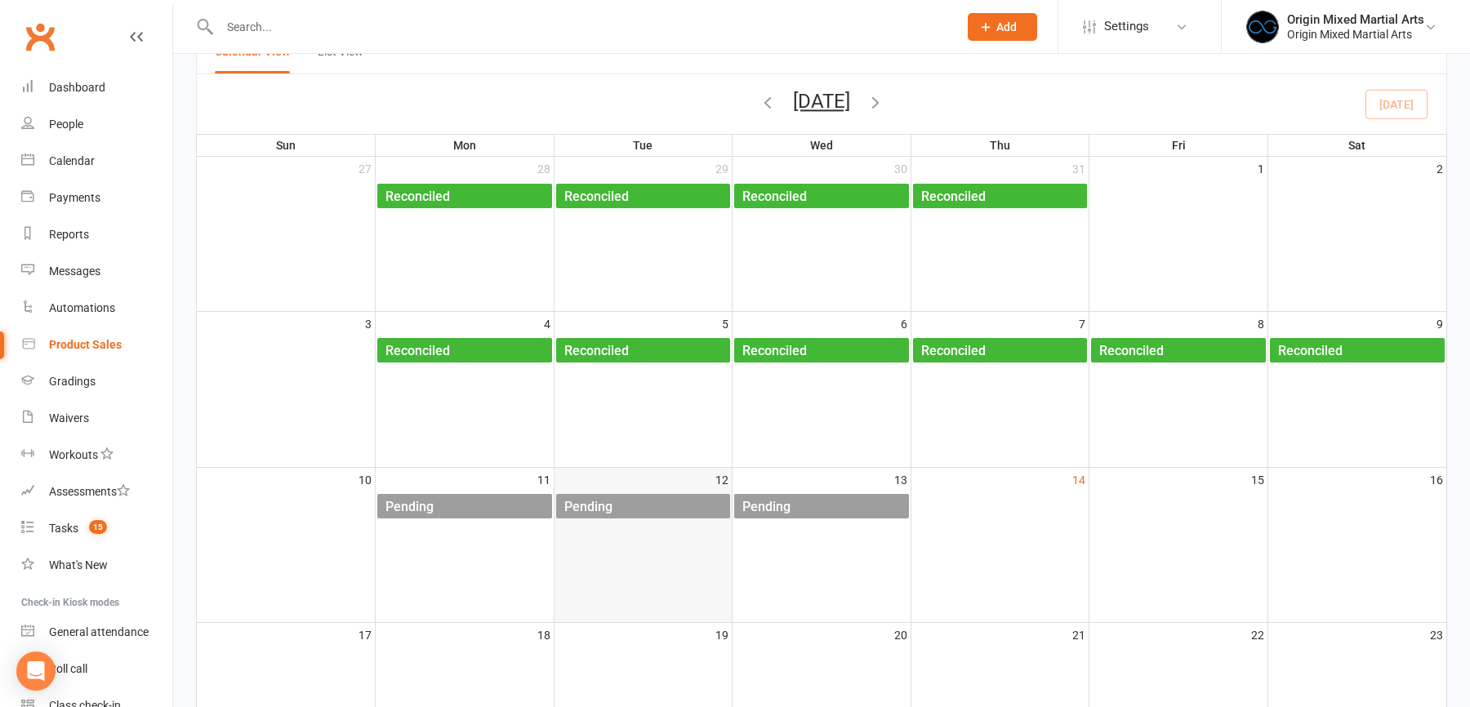
click at [625, 509] on div "Pending" at bounding box center [646, 507] width 167 height 26
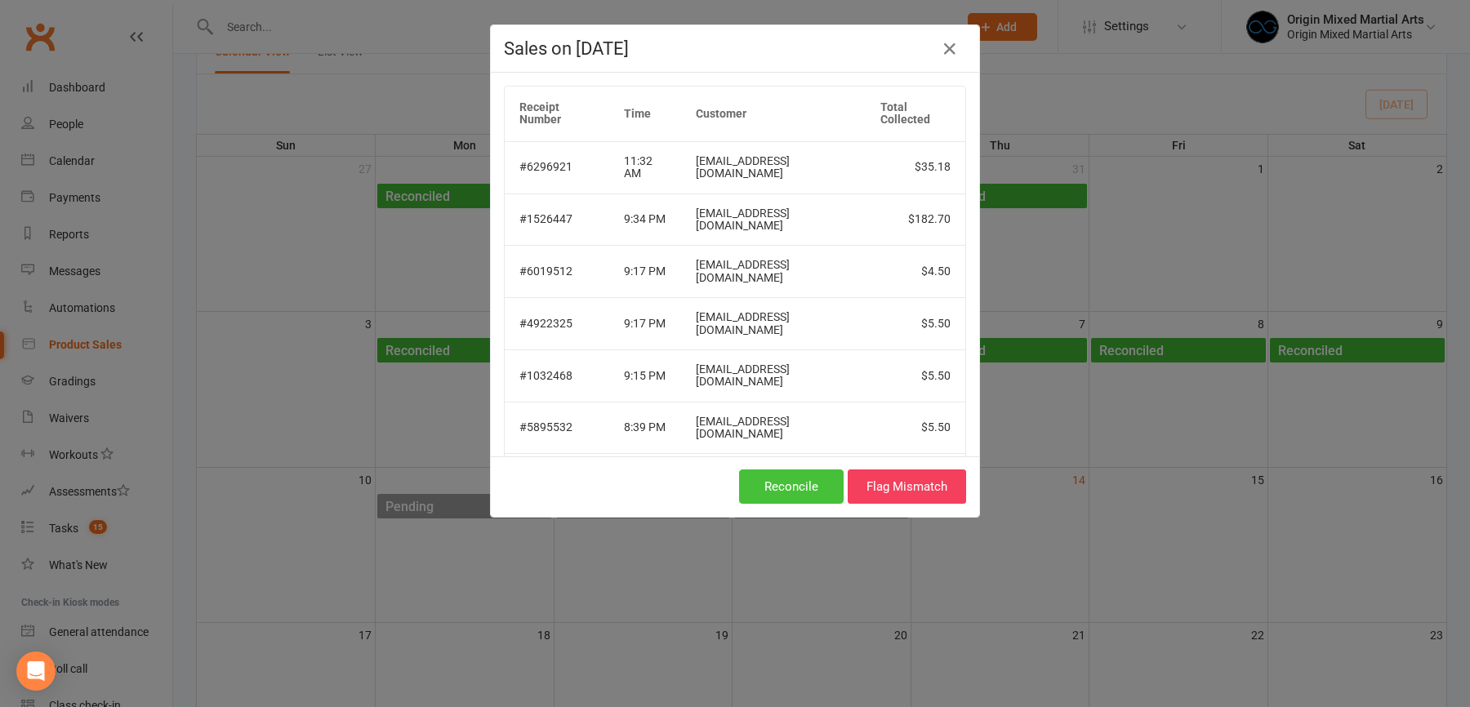
click at [804, 470] on button "Reconcile" at bounding box center [791, 487] width 105 height 34
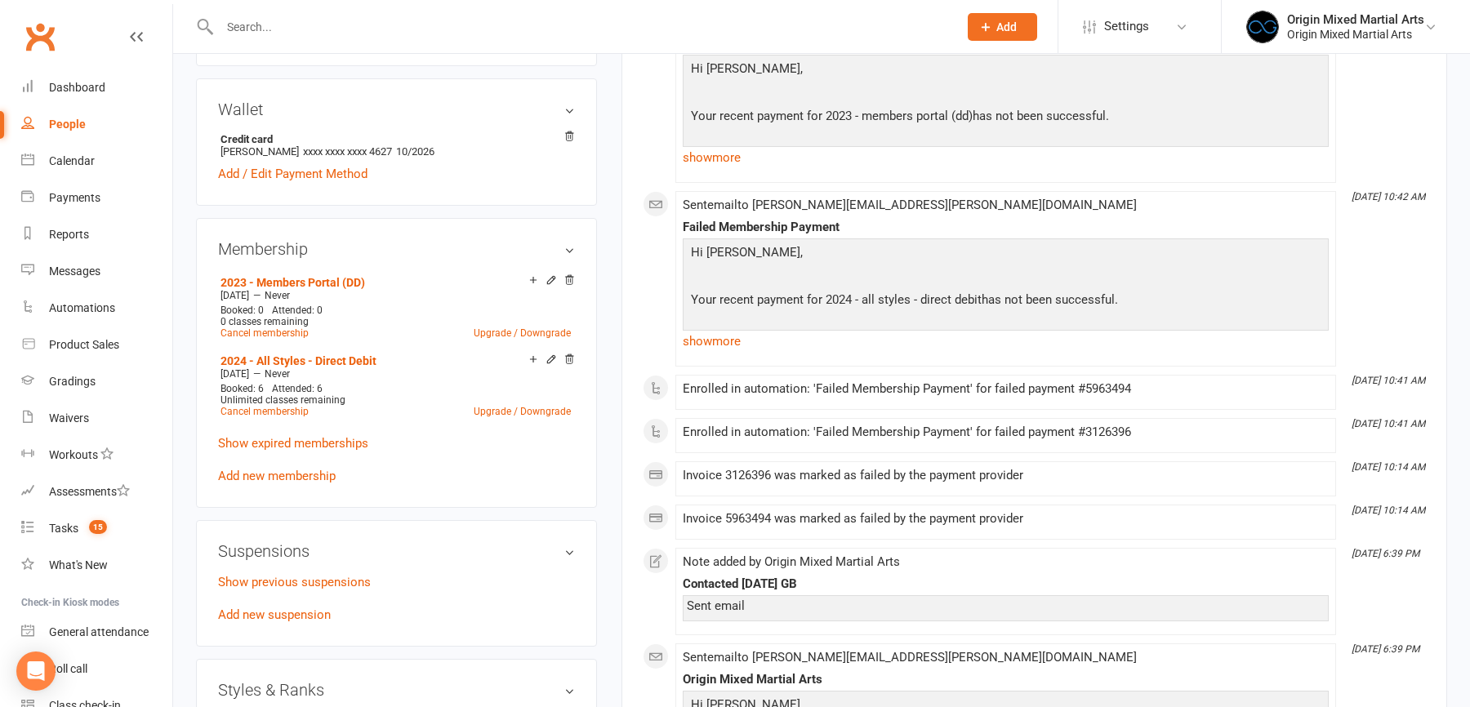
scroll to position [743, 0]
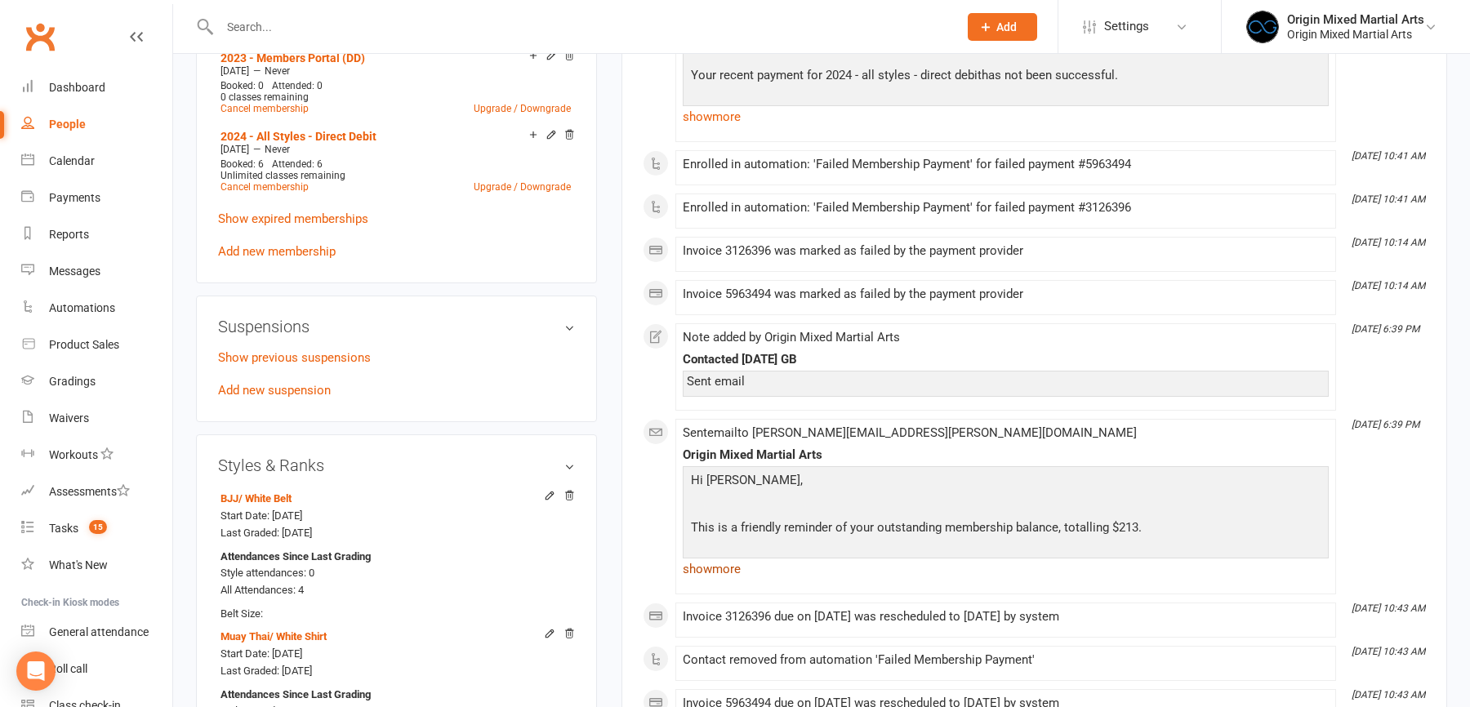
click at [715, 558] on link "show more" at bounding box center [1006, 569] width 646 height 23
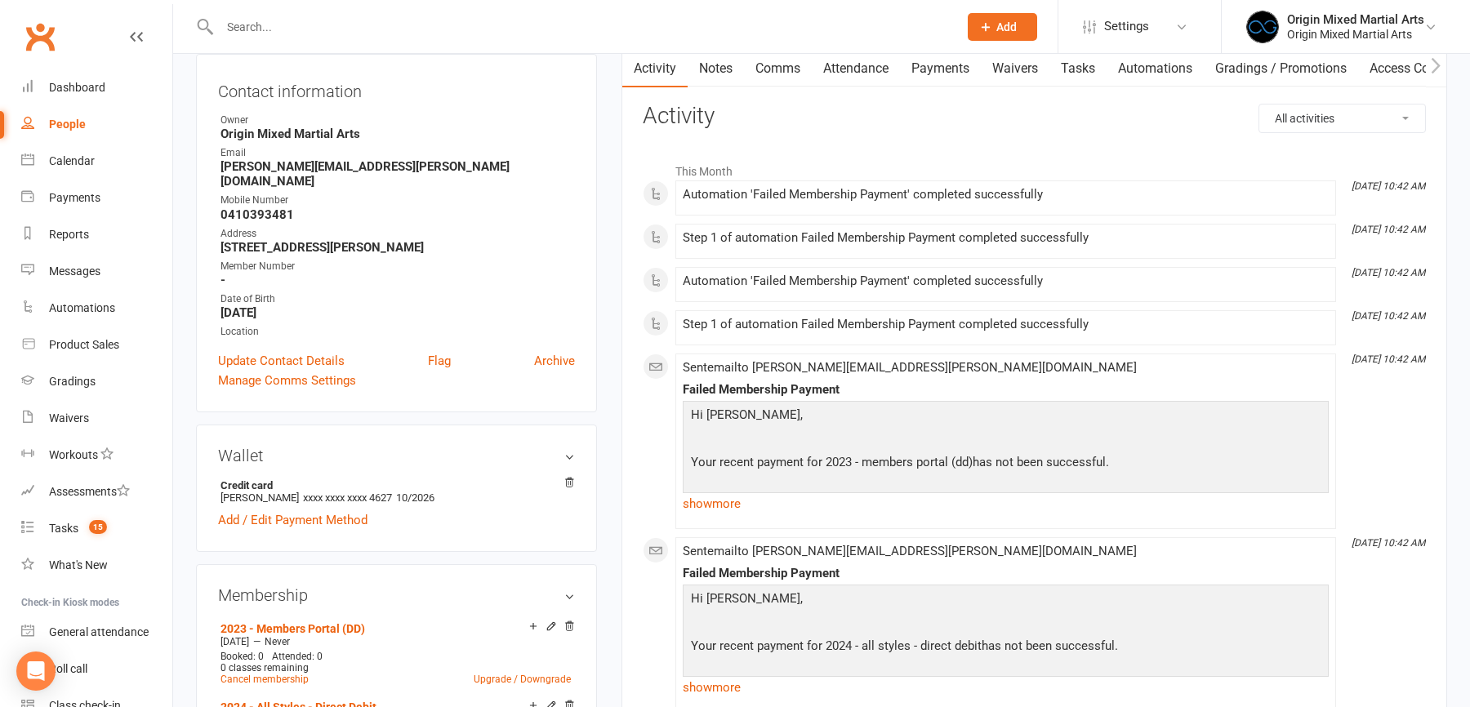
scroll to position [0, 0]
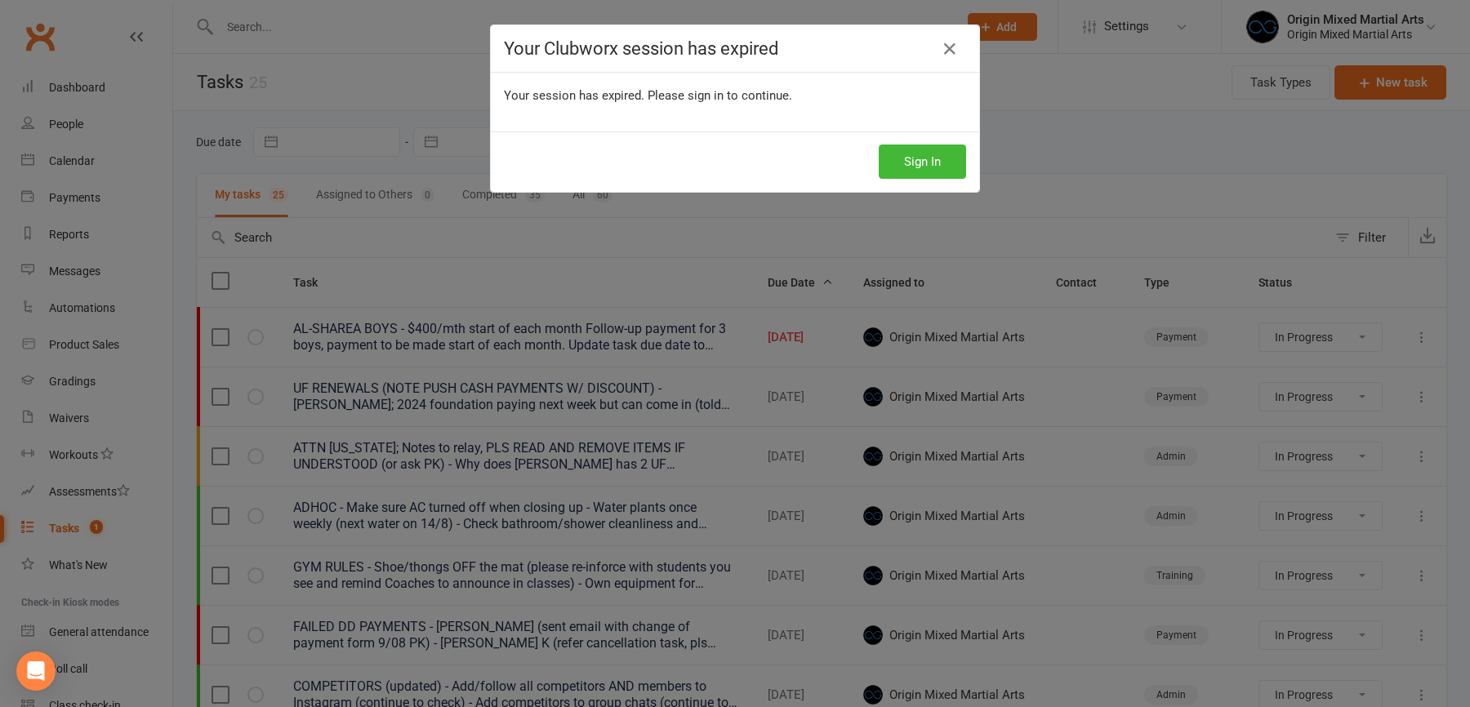
select select "started"
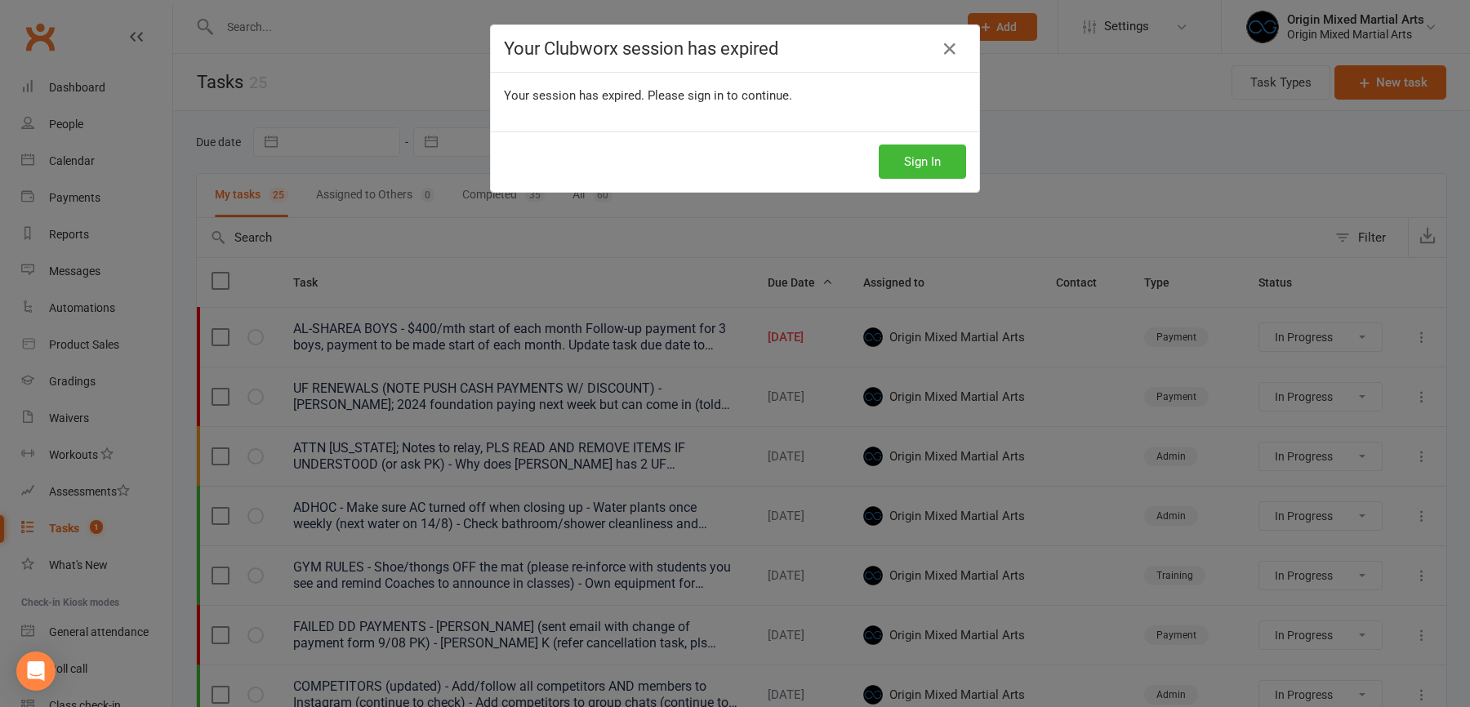
select select "started"
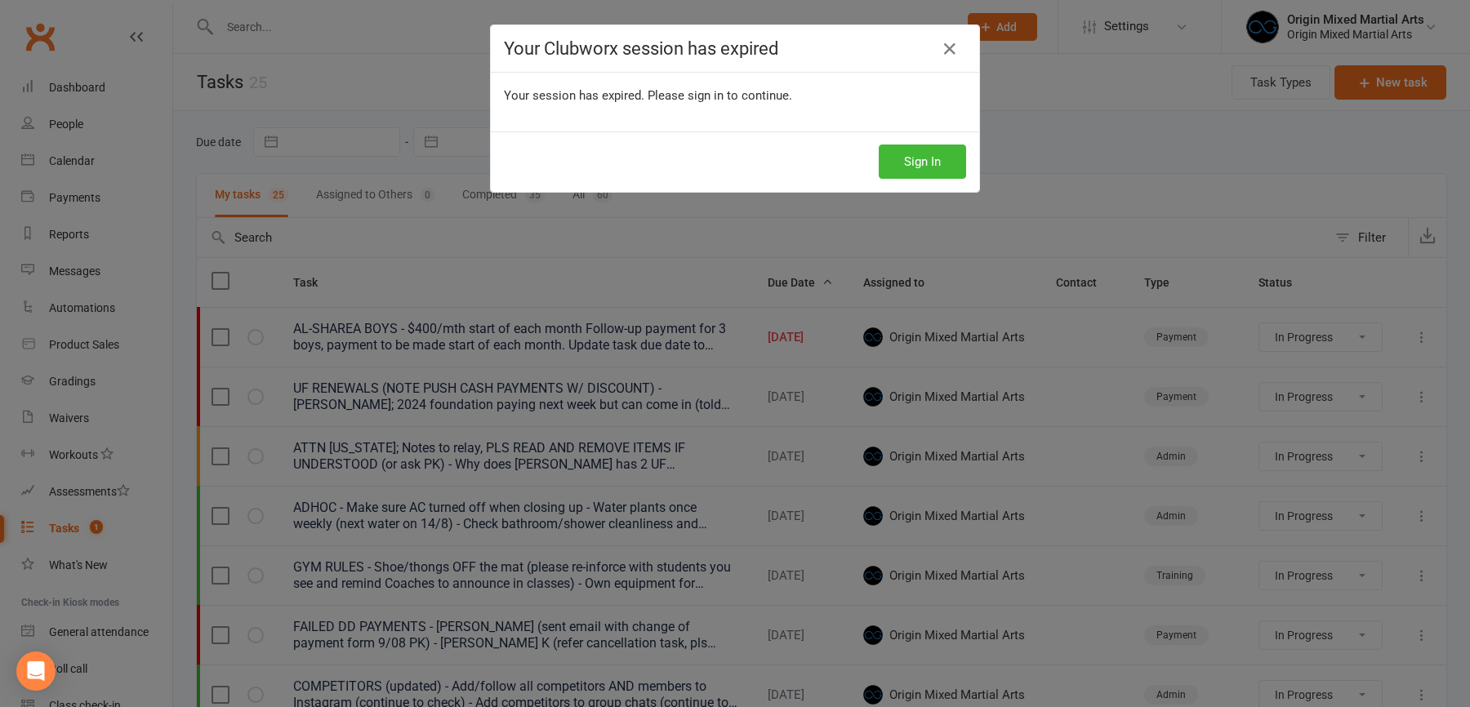
select select "started"
select select "waiting"
select select "started"
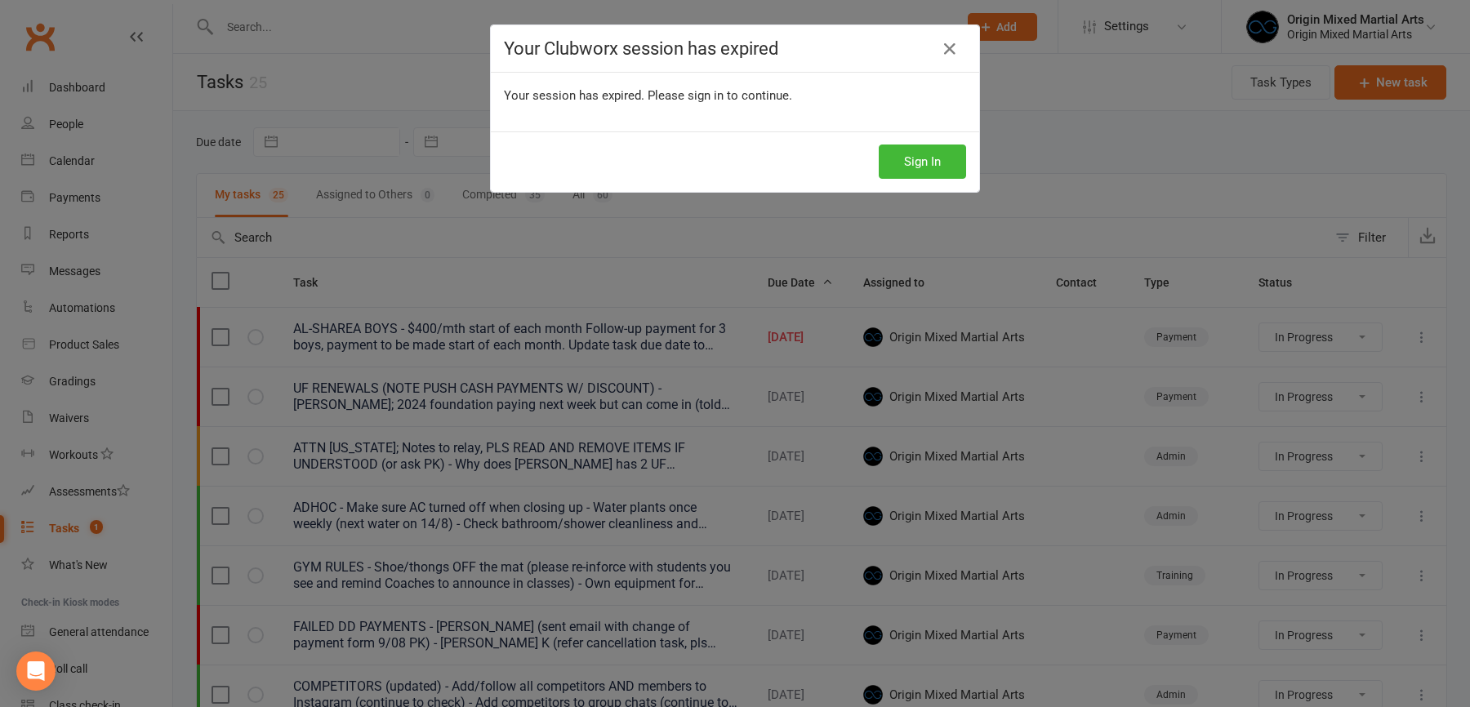
select select "started"
select select "waiting"
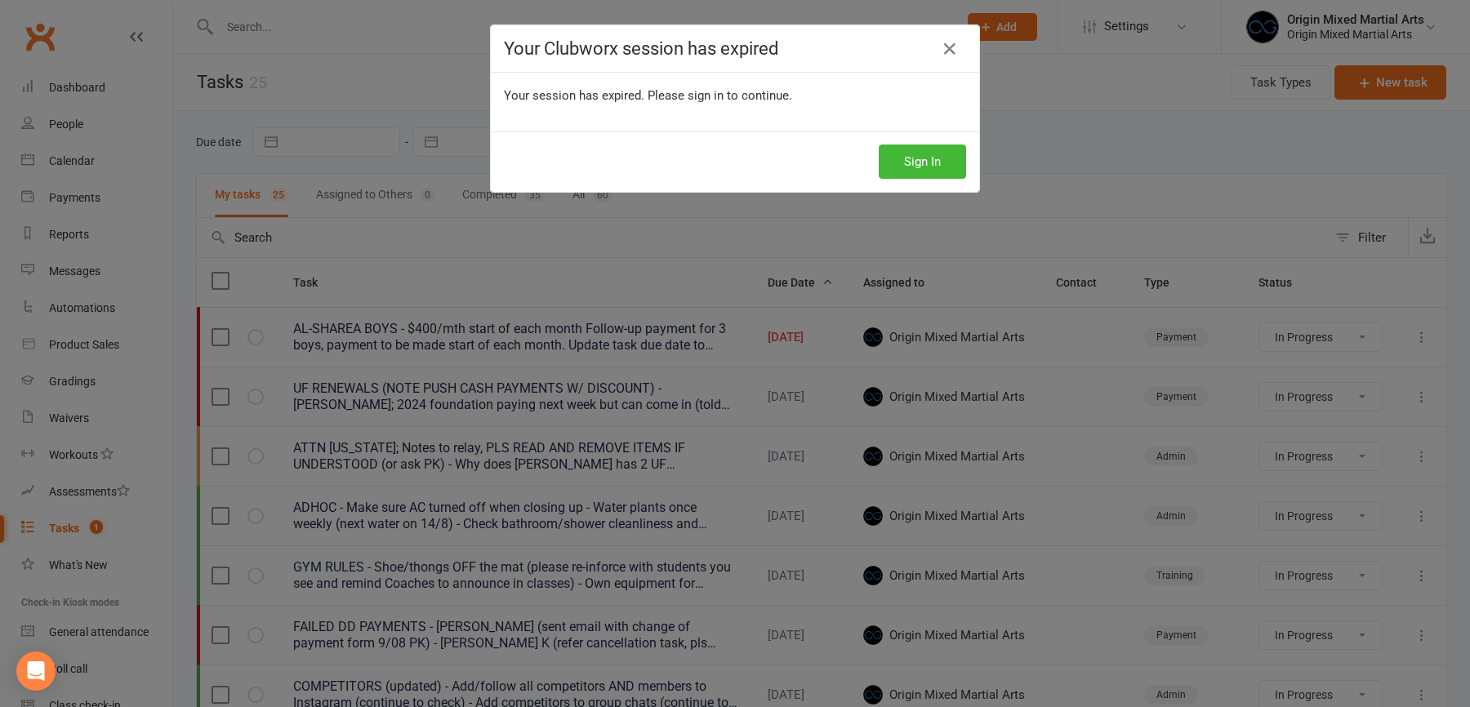
select select "started"
select select "waiting"
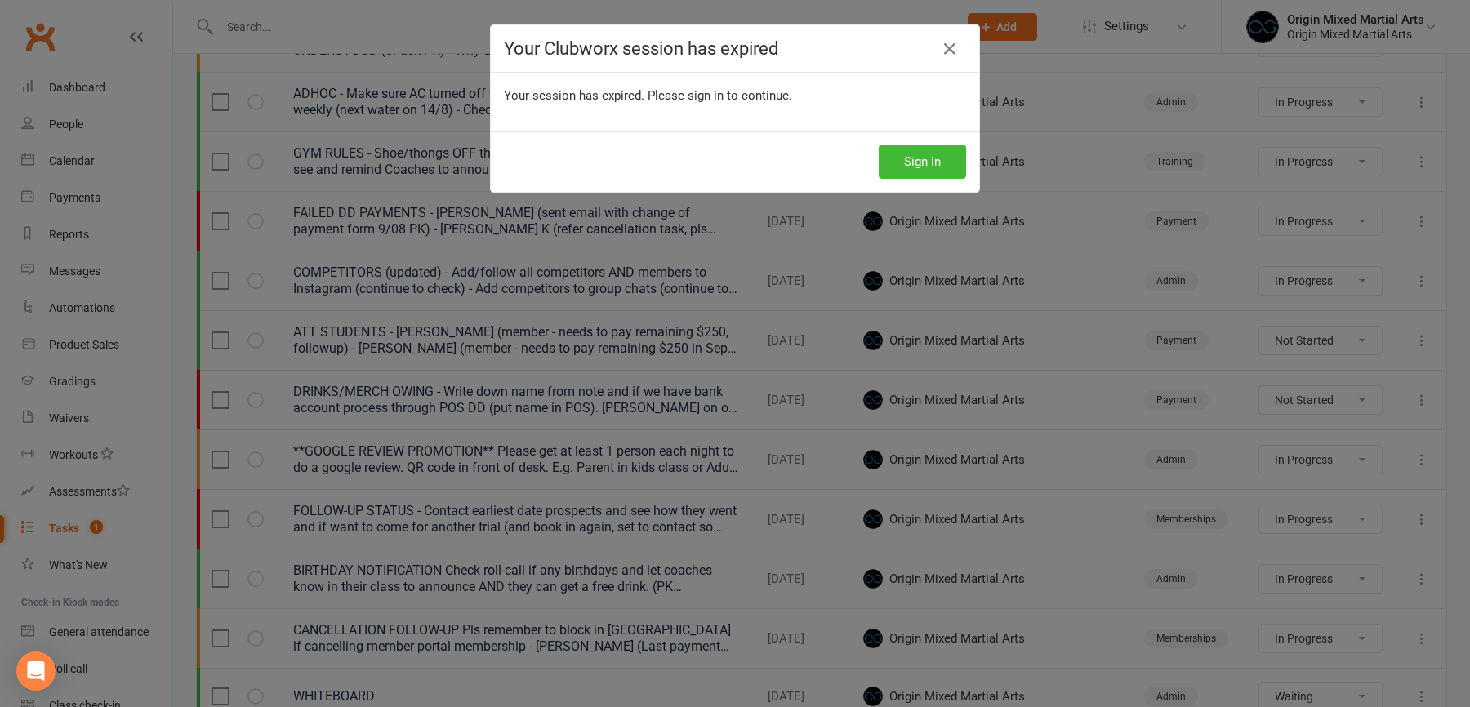
scroll to position [414, 0]
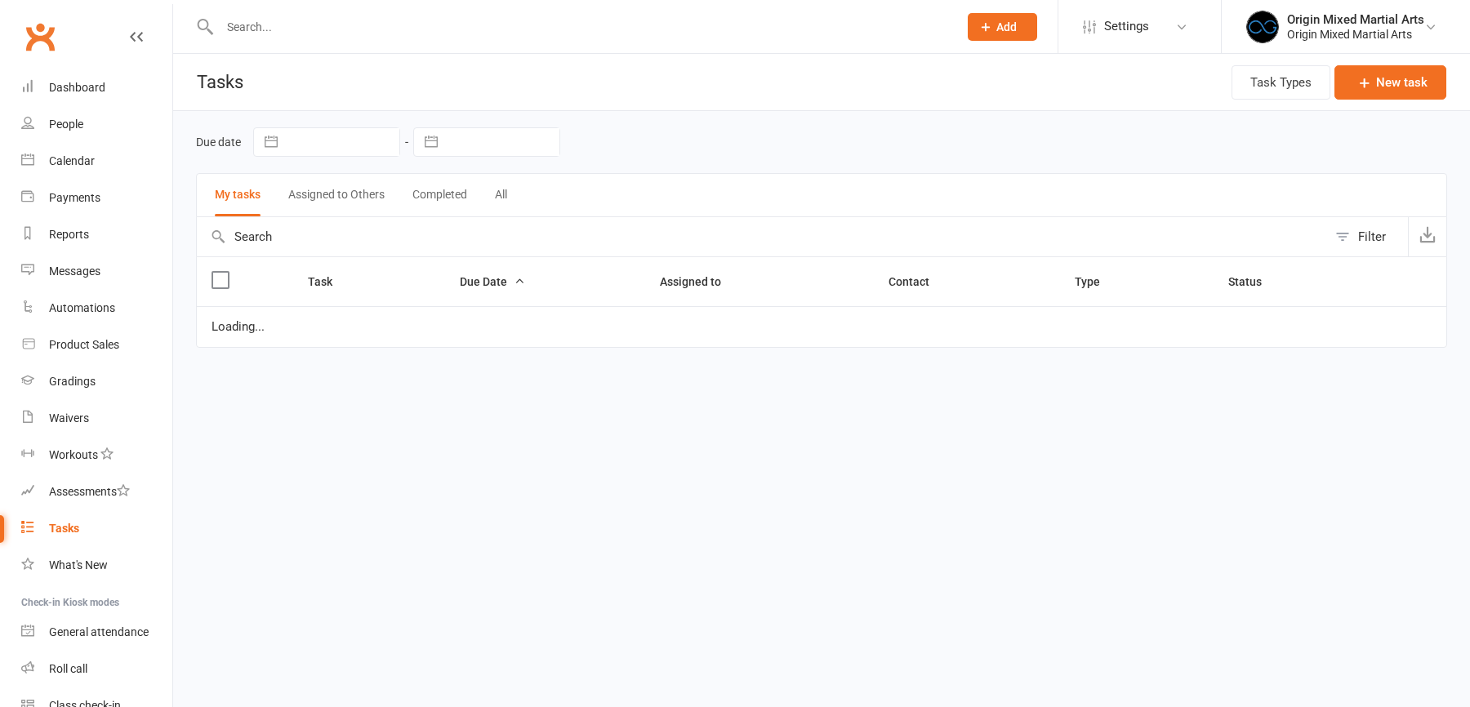
select select "started"
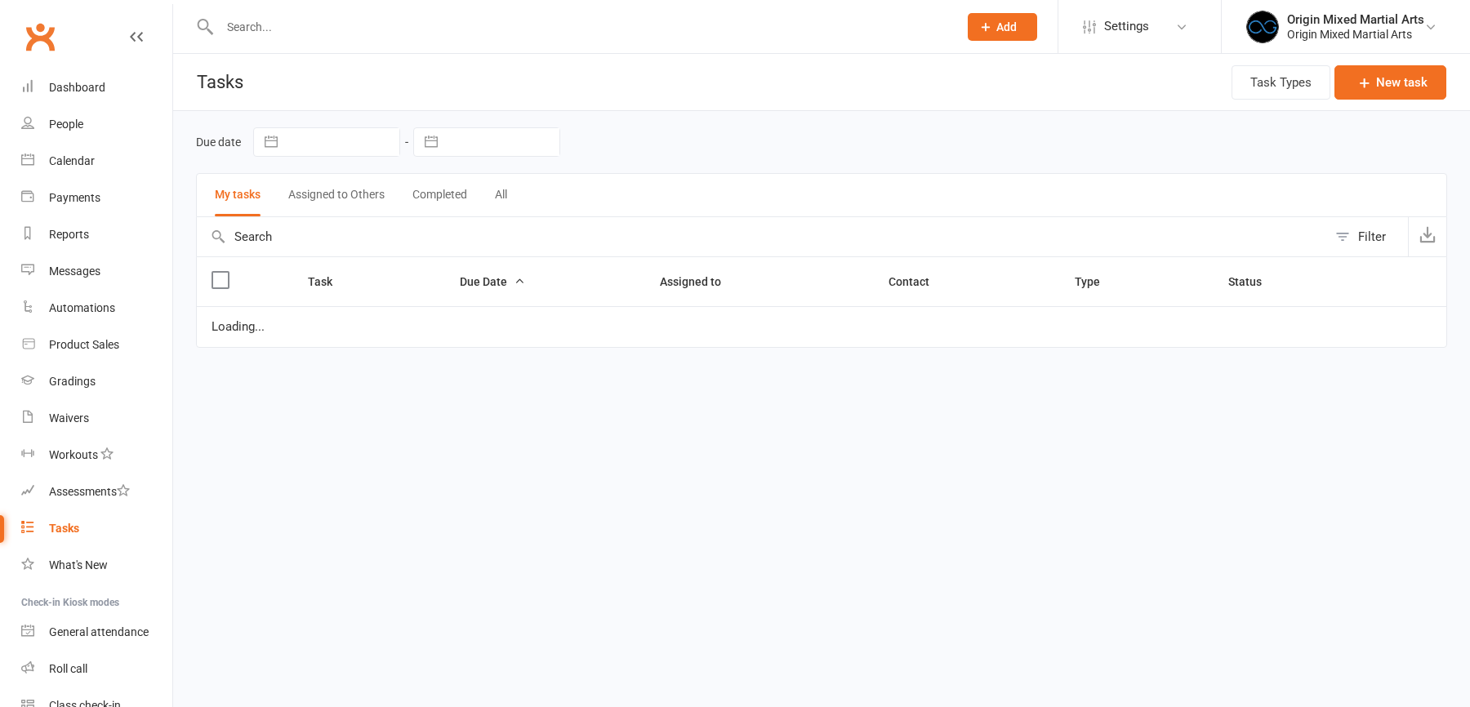
select select "started"
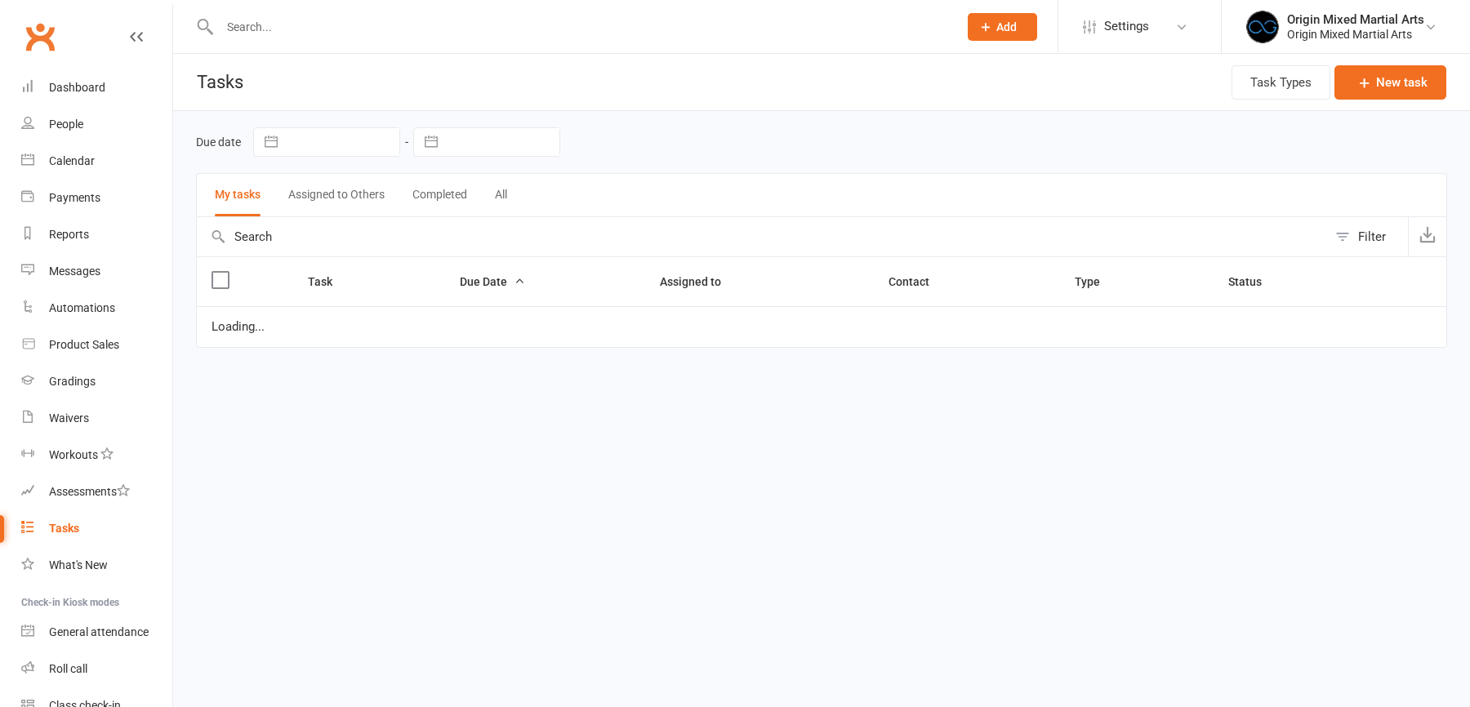
select select "waiting"
select select "started"
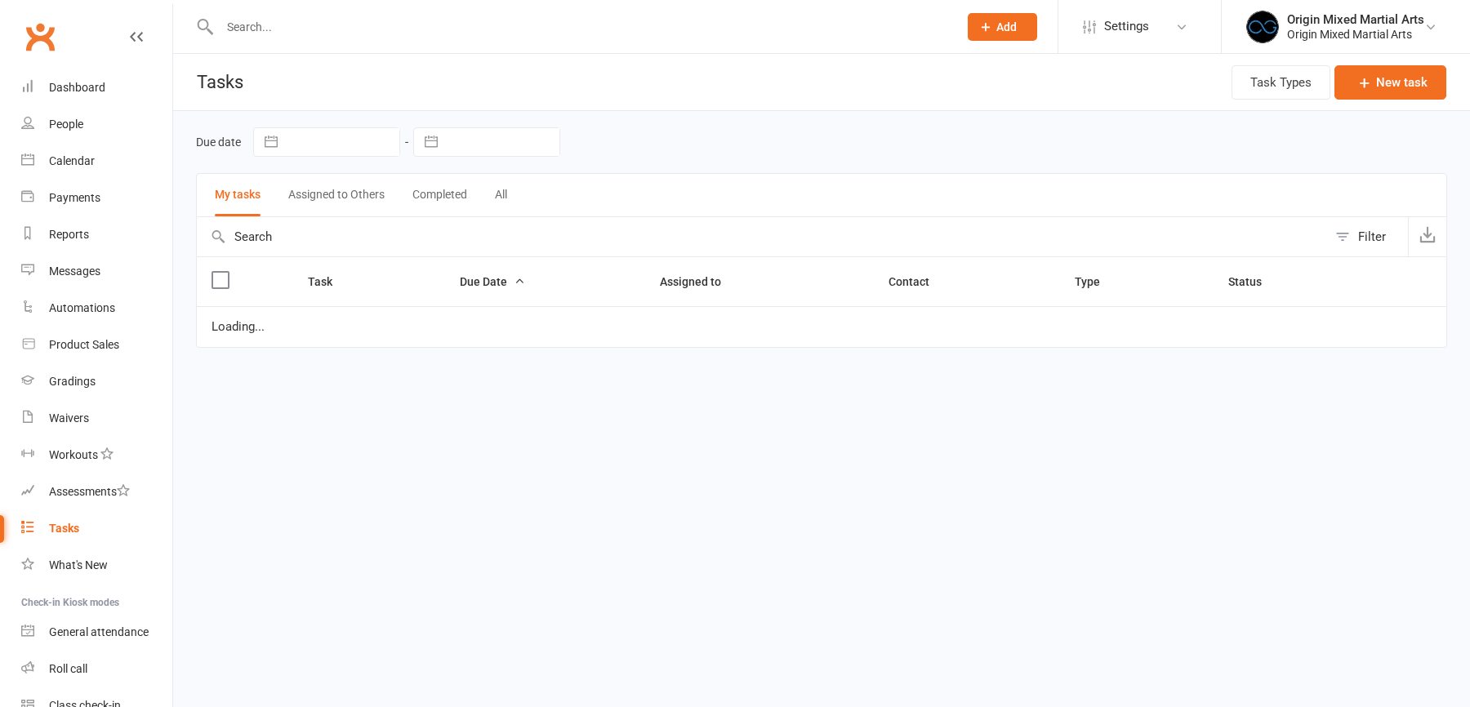
select select "started"
select select "waiting"
select select "started"
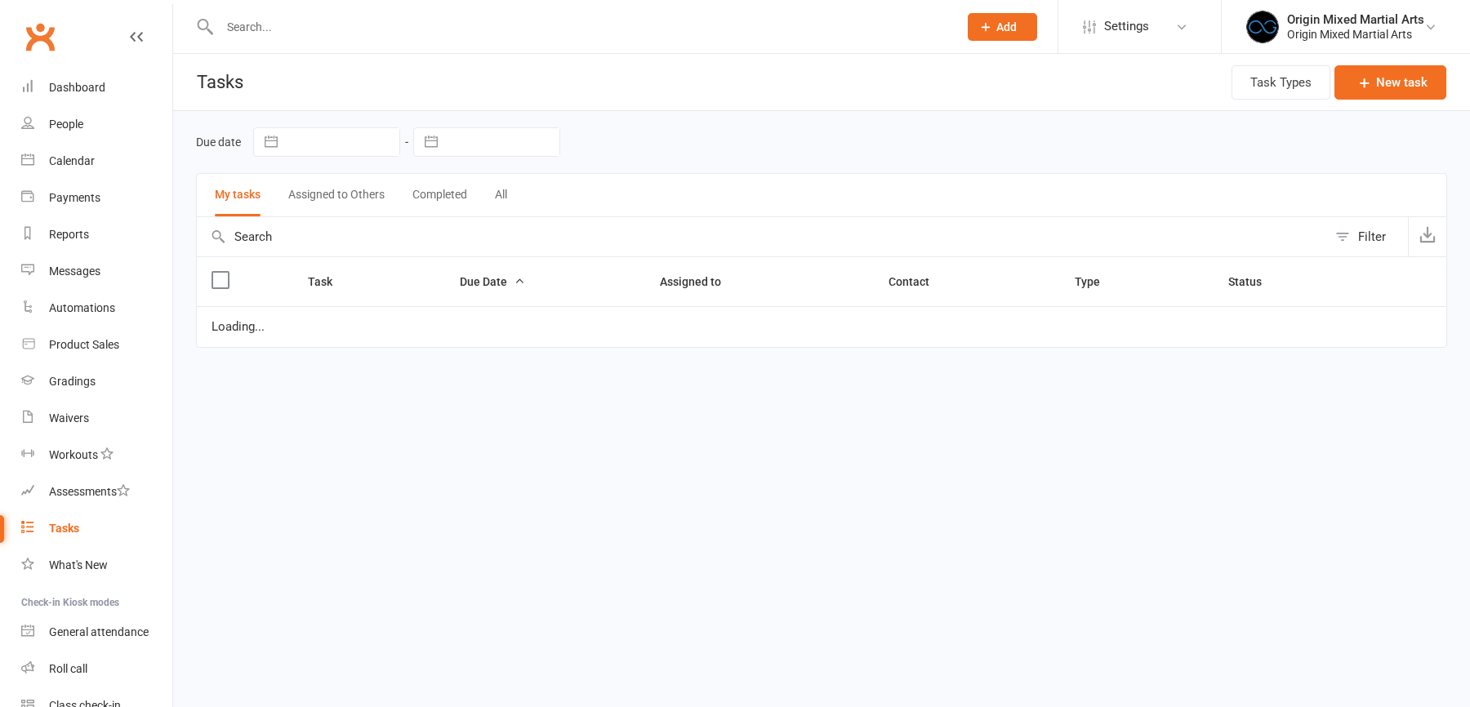
select select "started"
select select "waiting"
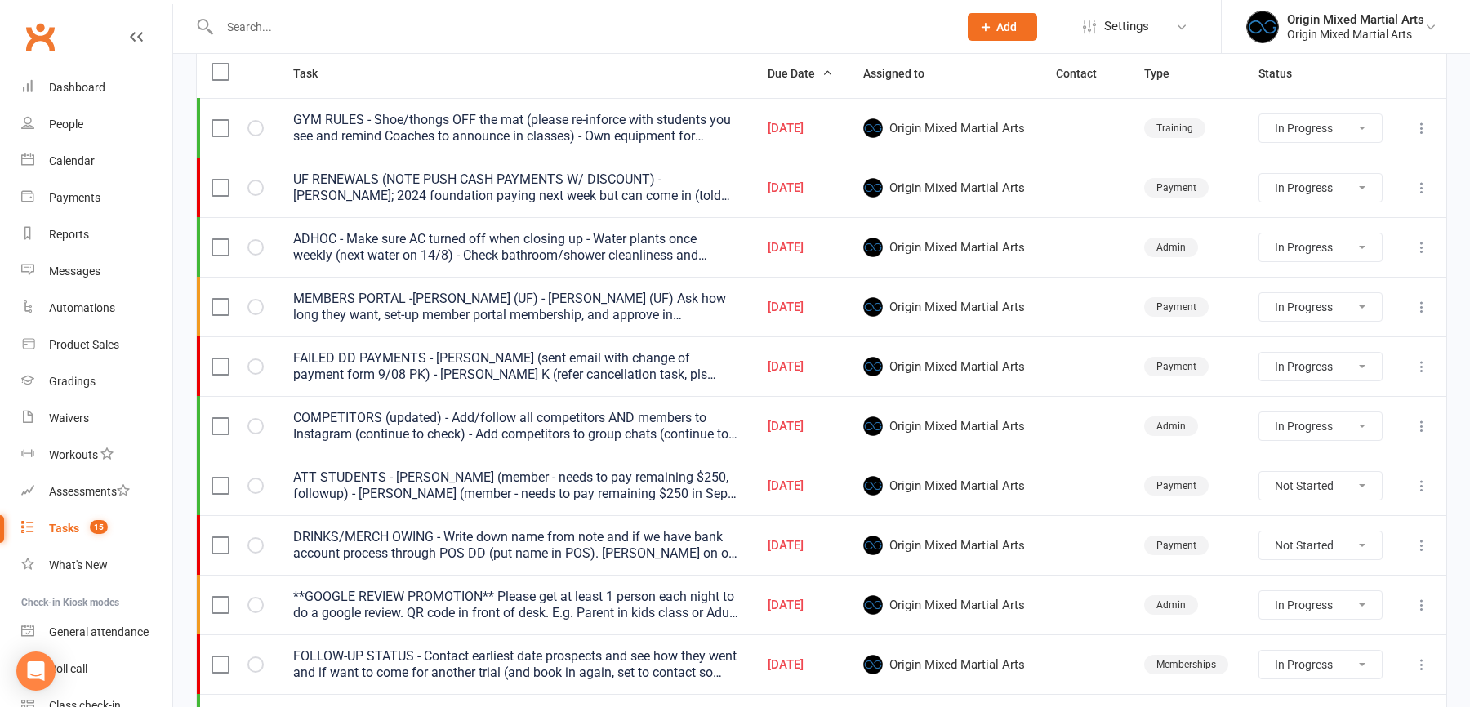
scroll to position [223, 0]
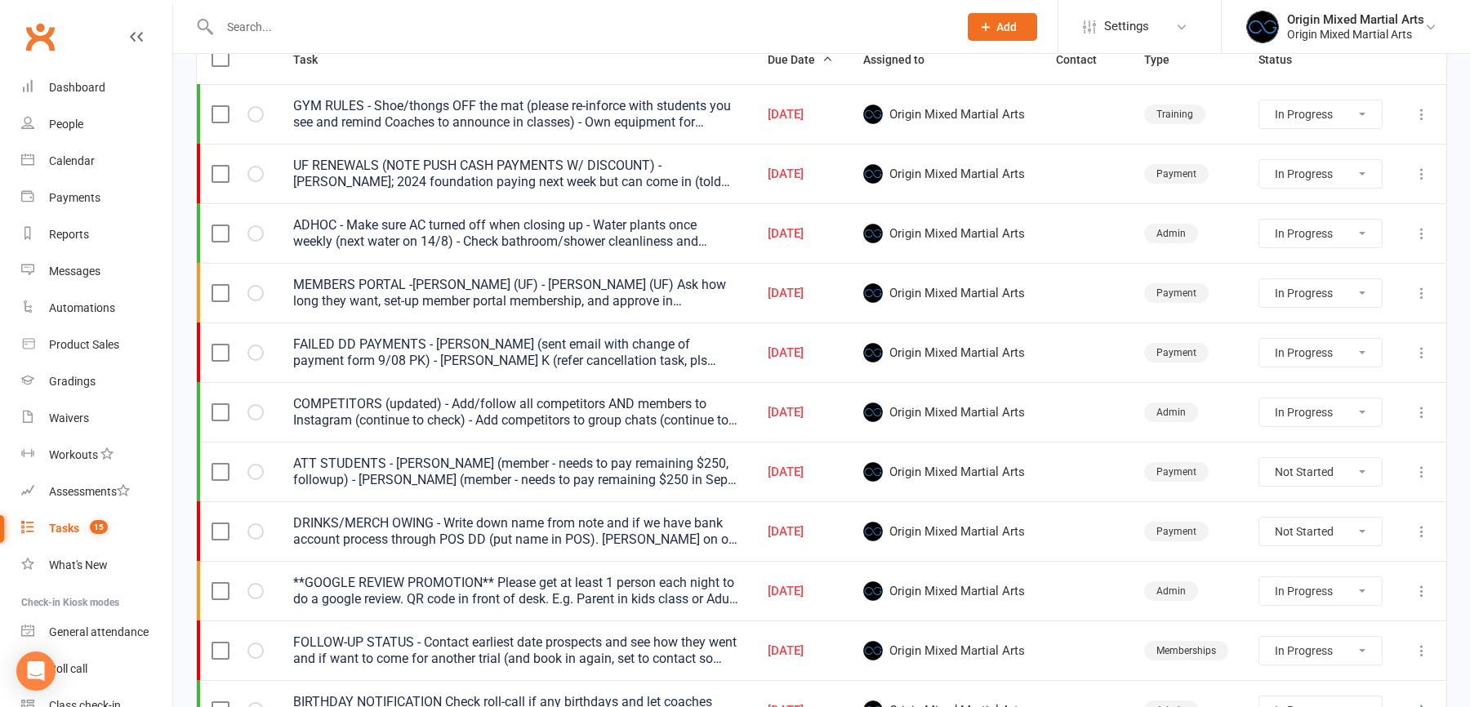
click at [1417, 348] on icon at bounding box center [1421, 353] width 16 height 16
click at [1346, 405] on link "Edit" at bounding box center [1350, 414] width 162 height 33
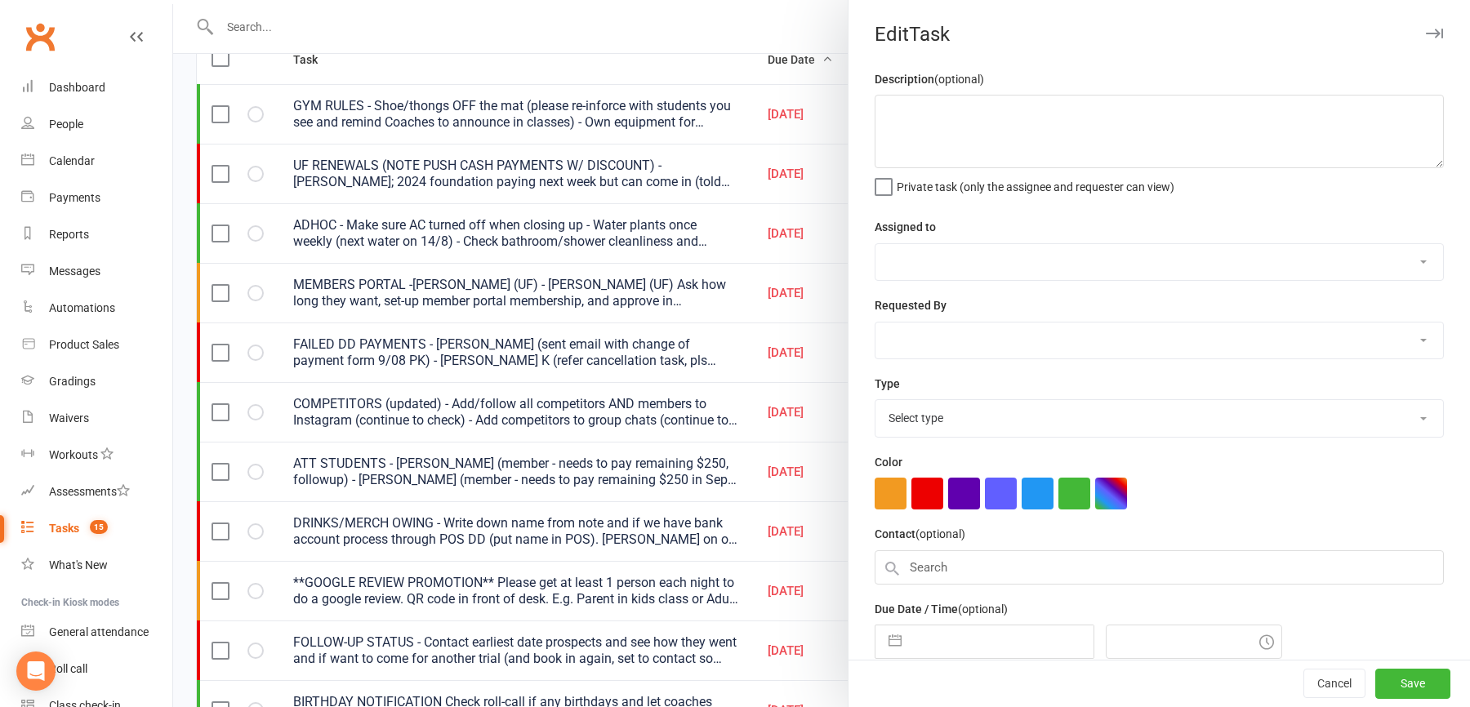
type textarea "FAILED DD PAYMENTS - [PERSON_NAME] (sent email with change of payment form 9/08…"
select select "43946"
type input "[DATE]"
type input "4:00pm"
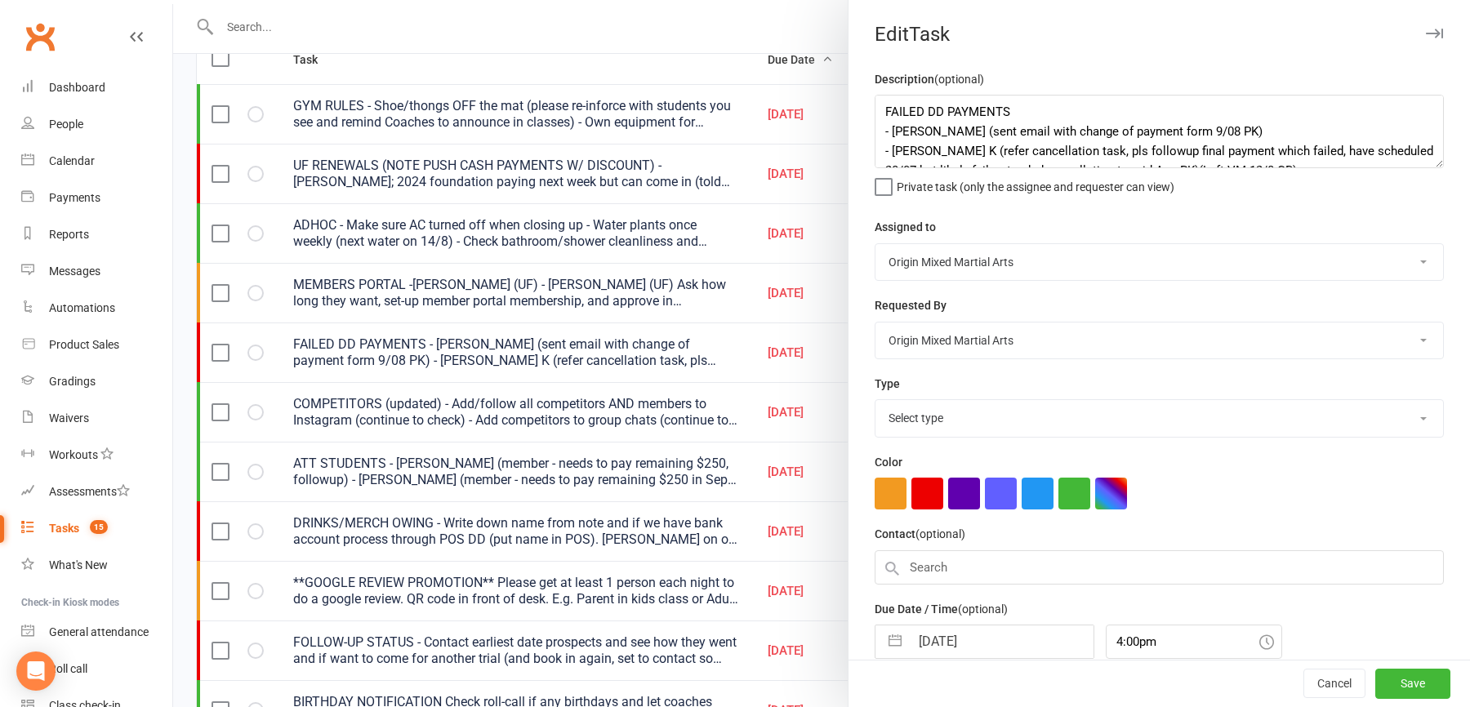
select select "24254"
click at [1036, 115] on textarea "FAILED DD PAYMENTS - [PERSON_NAME] (sent email with change of payment form 9/08…" at bounding box center [1159, 131] width 569 height 73
type textarea "FAILED DD PAYMENTS - [PERSON_NAME] (sent email with change of payment form 9/08…"
click at [1394, 689] on button "Save" at bounding box center [1412, 684] width 75 height 29
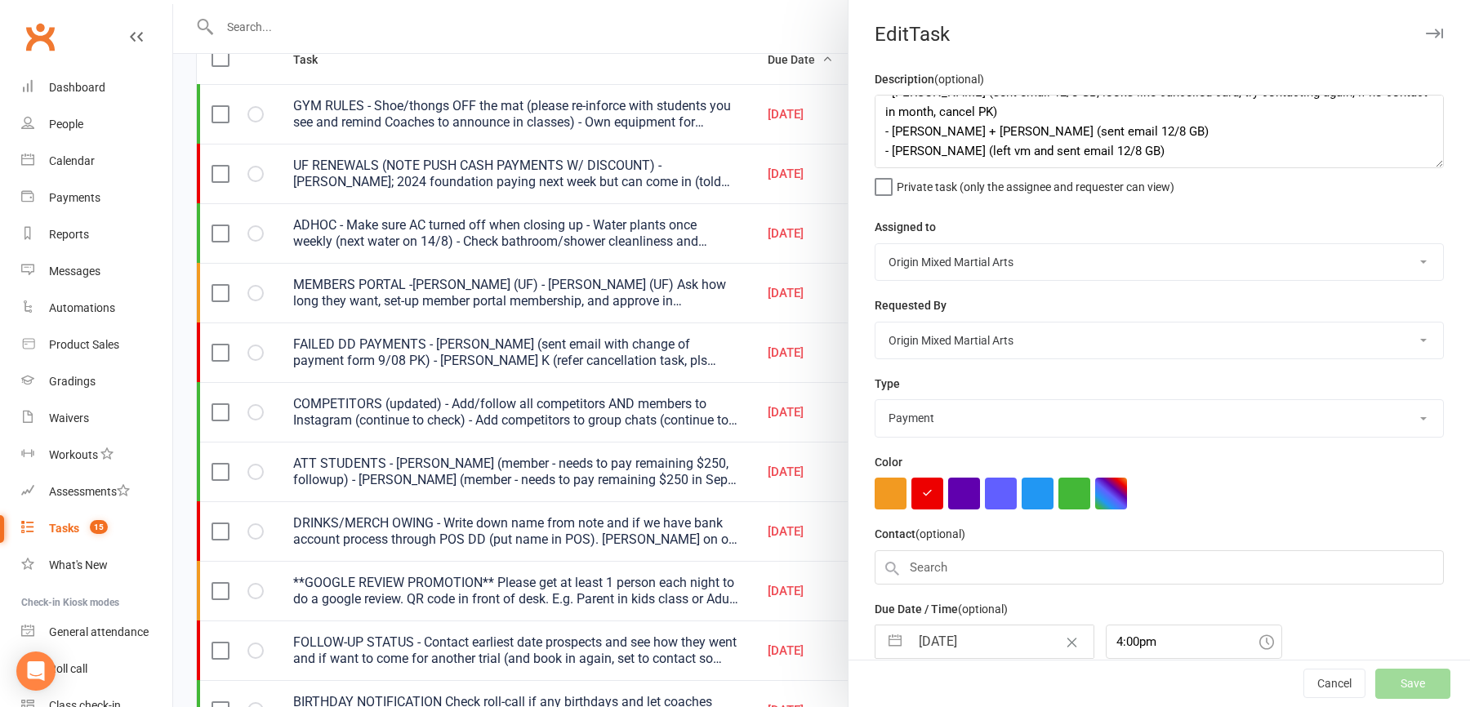
select select "started"
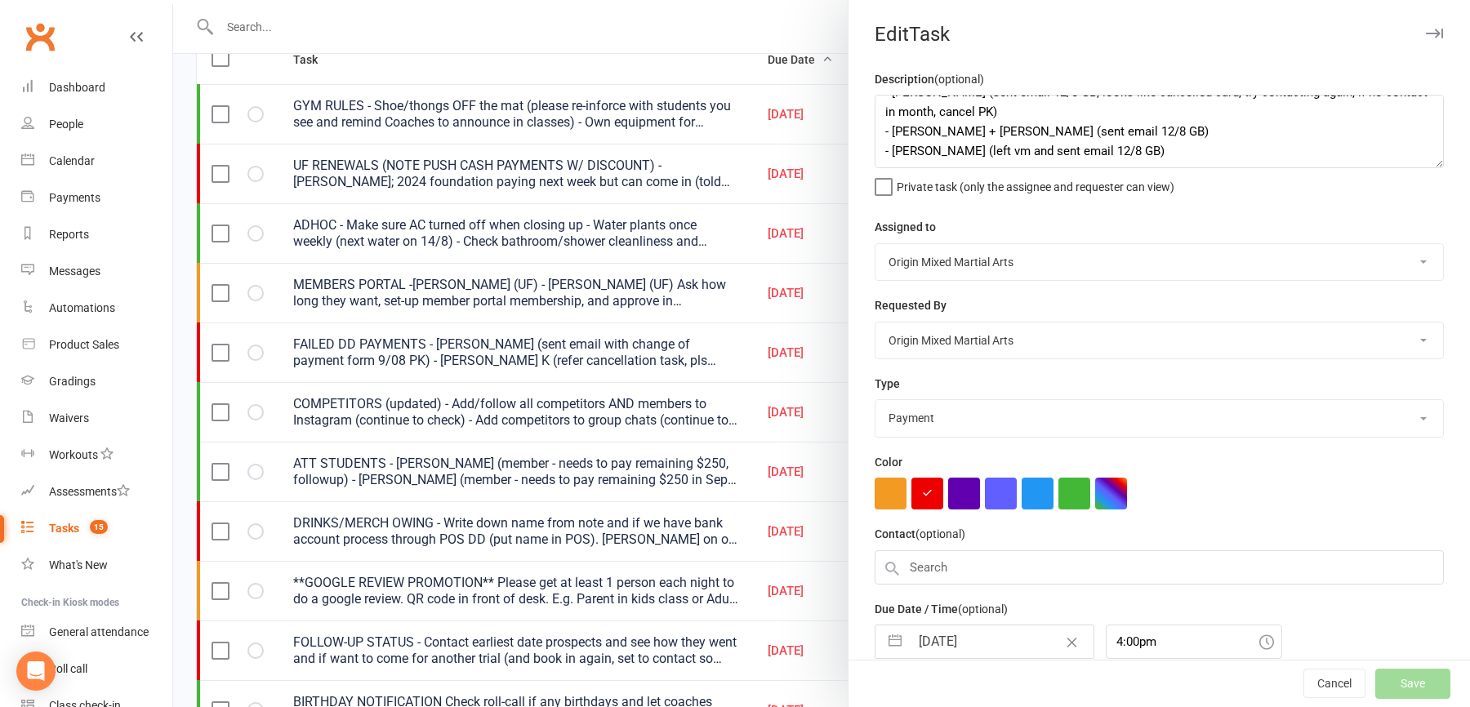
select select "started"
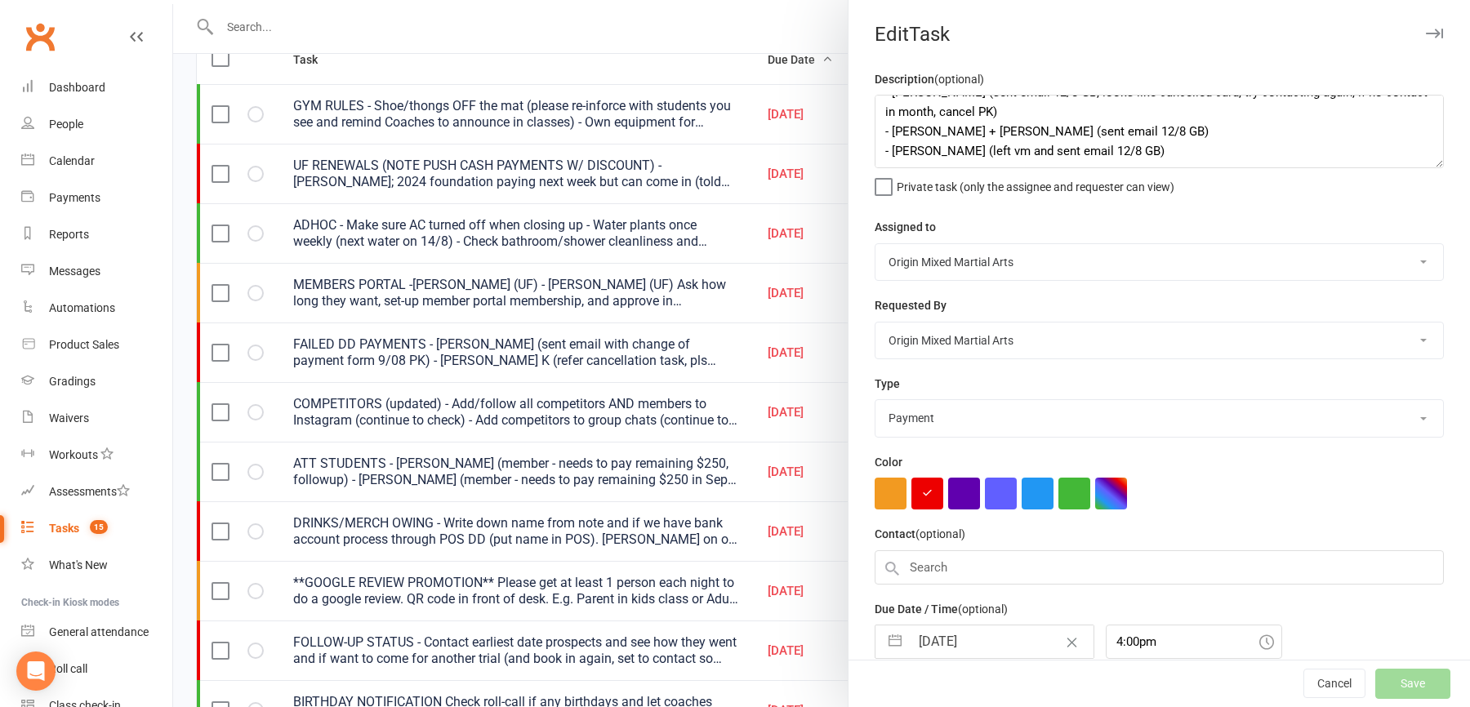
select select "waiting"
select select "started"
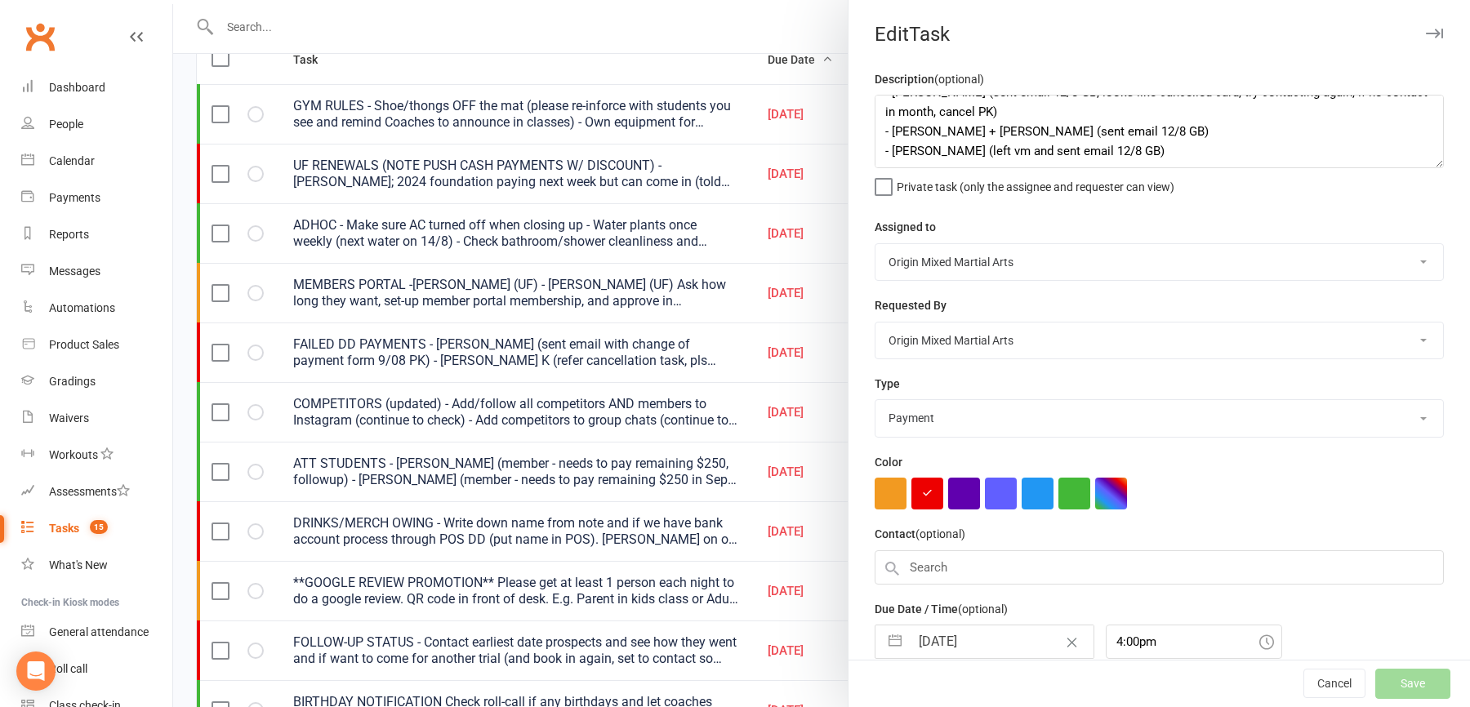
select select "started"
select select "waiting"
select select "started"
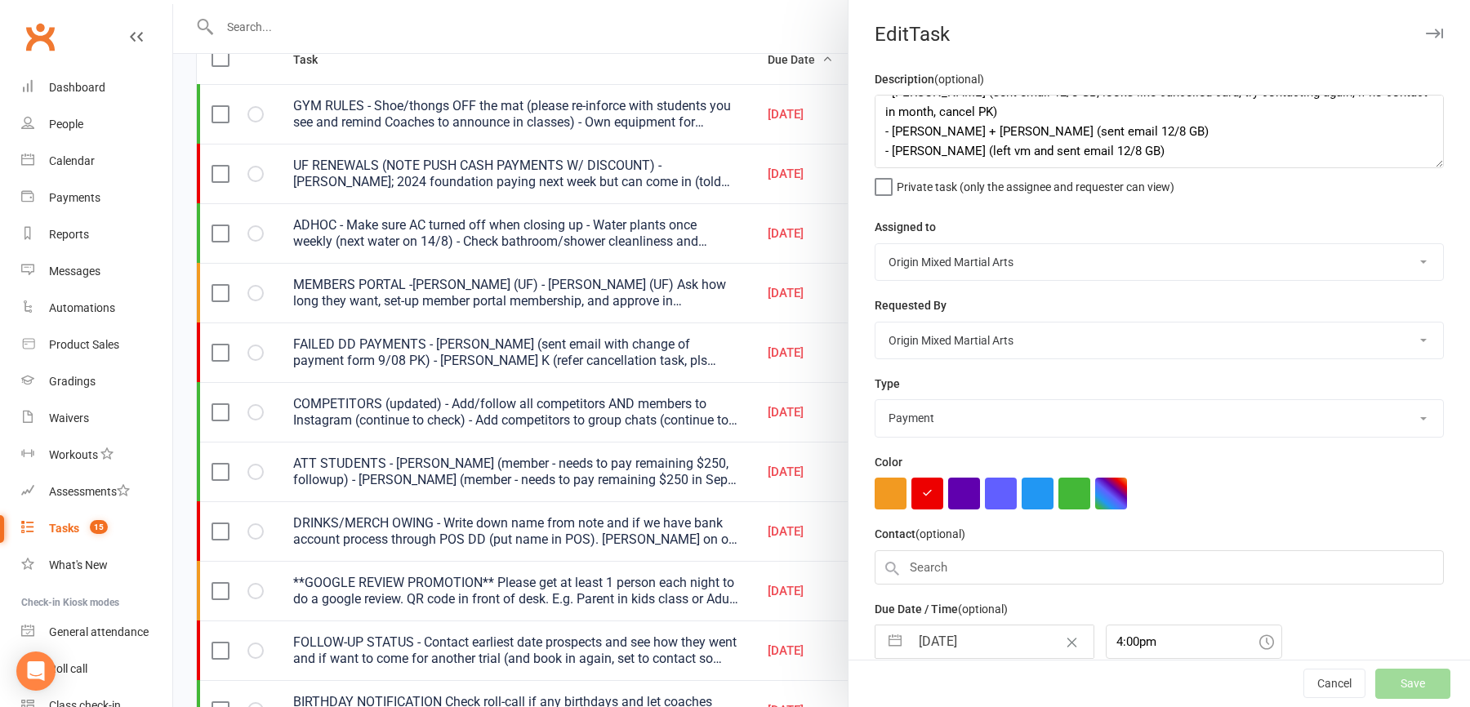
select select "started"
select select "waiting"
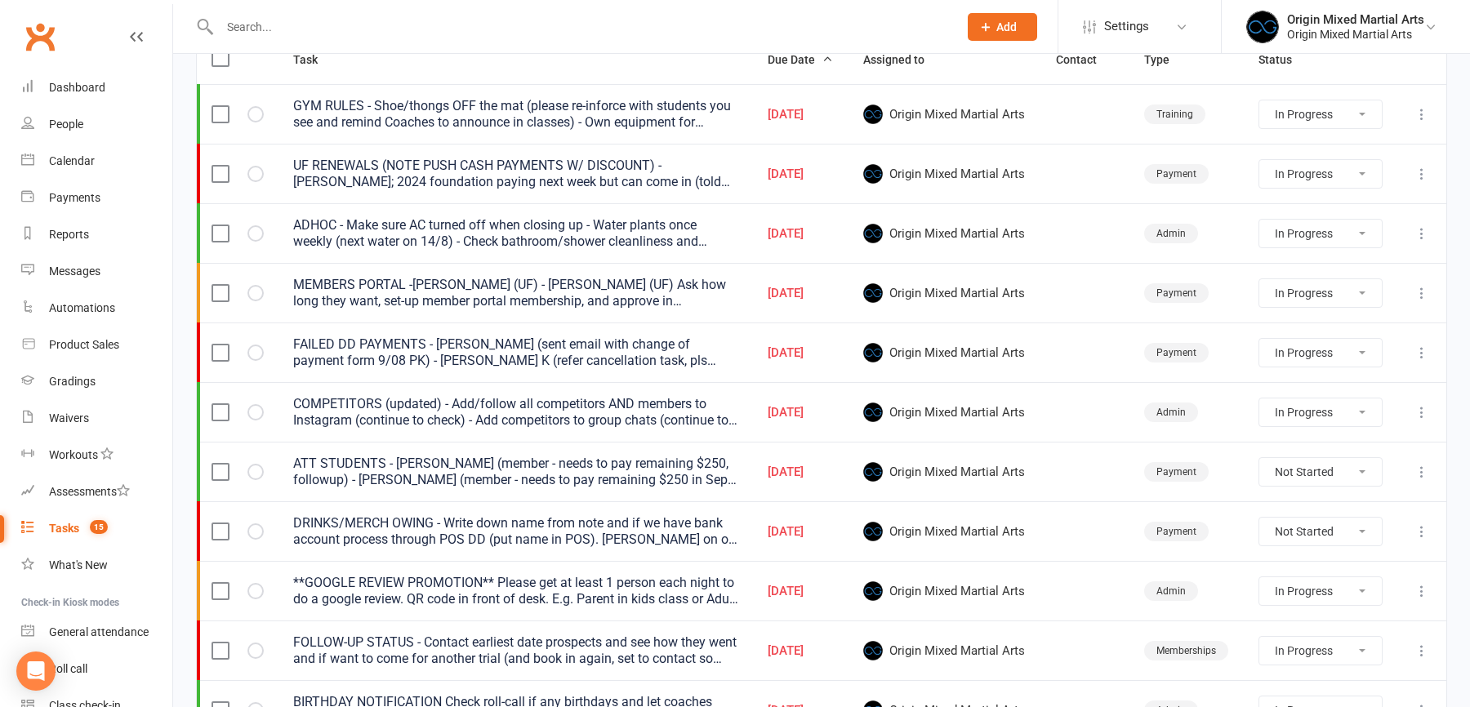
select select "started"
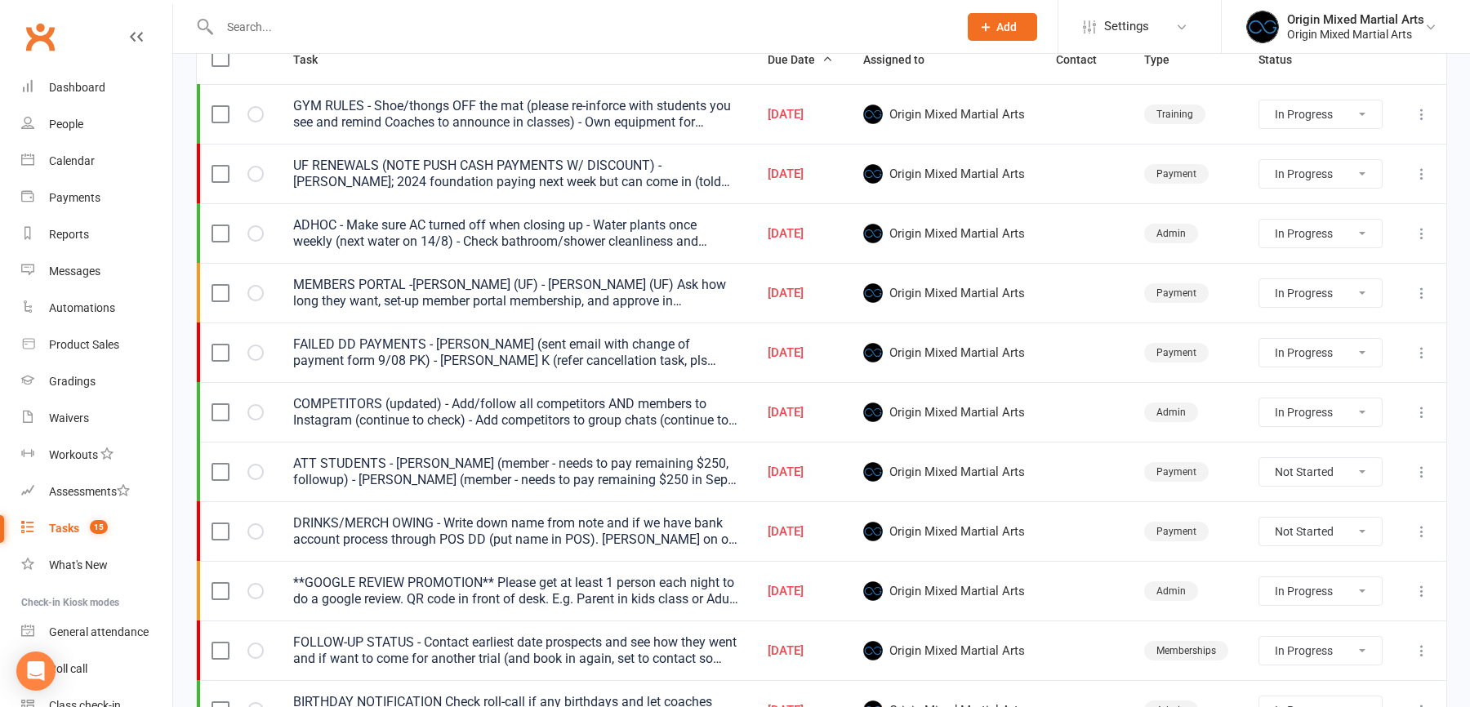
select select "started"
select select "waiting"
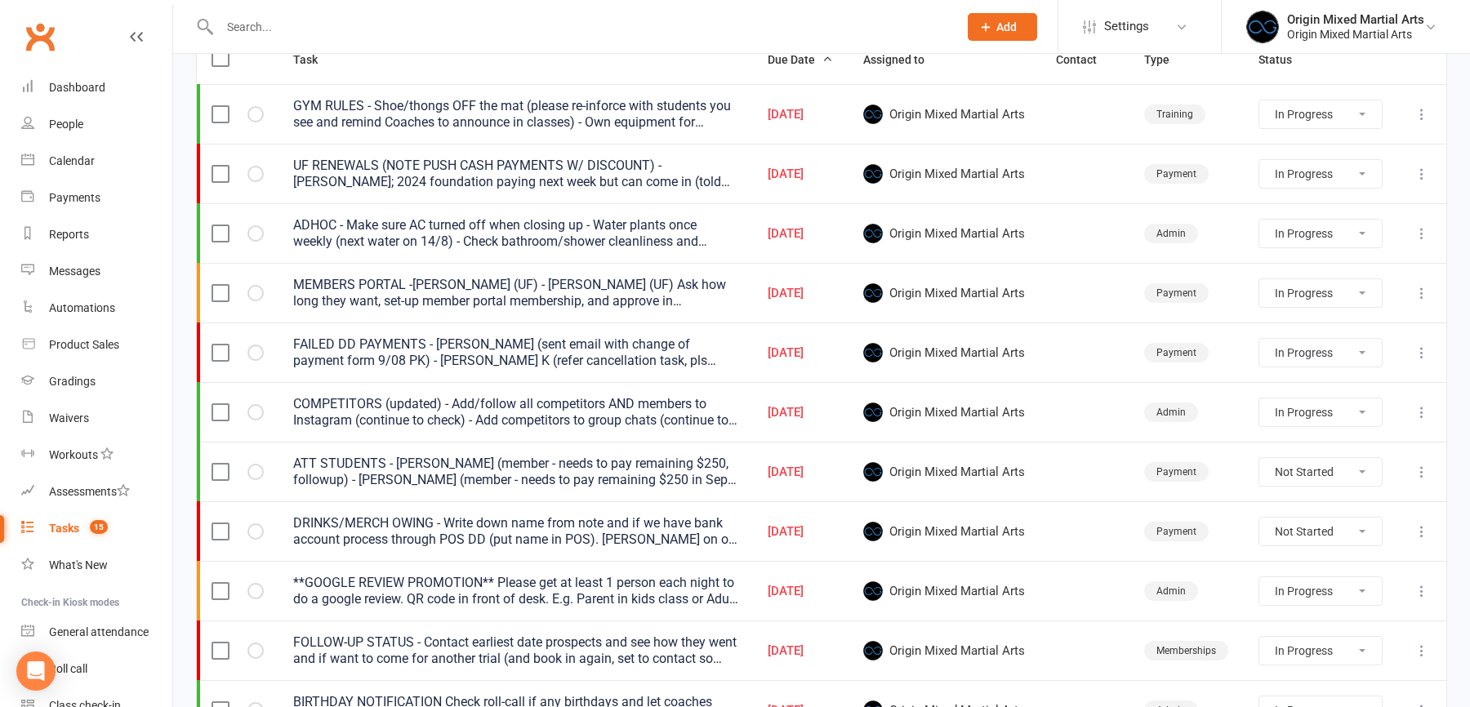
select select "started"
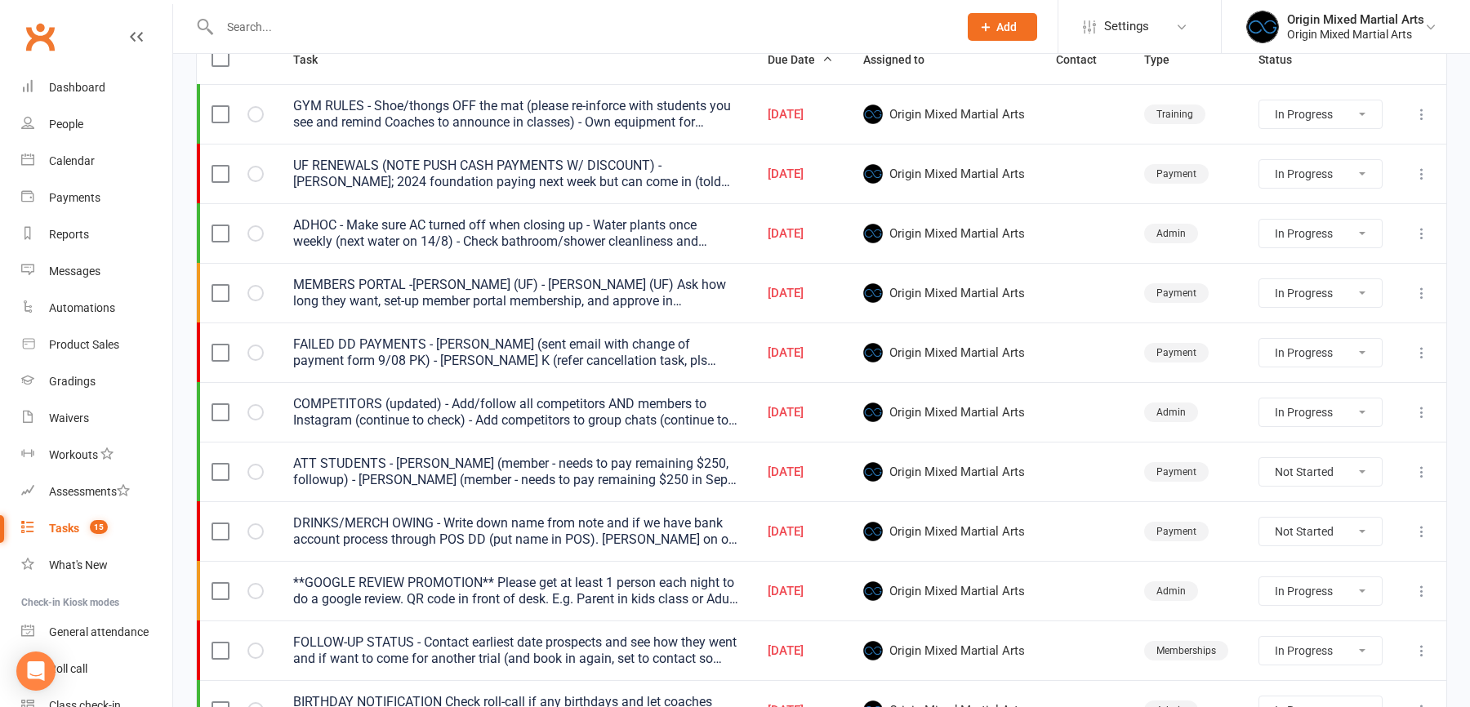
select select "started"
select select "waiting"
select select "started"
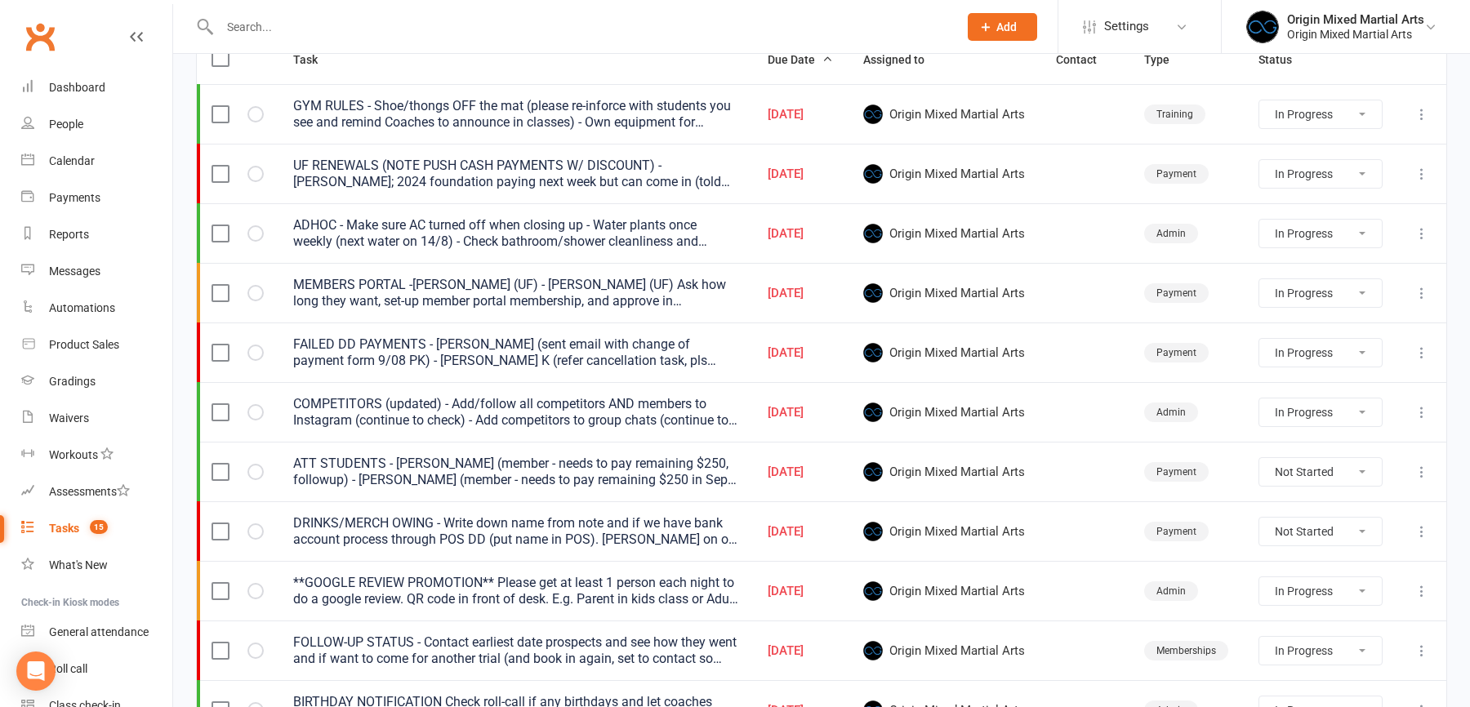
select select "started"
select select "waiting"
